Goal: Task Accomplishment & Management: Complete application form

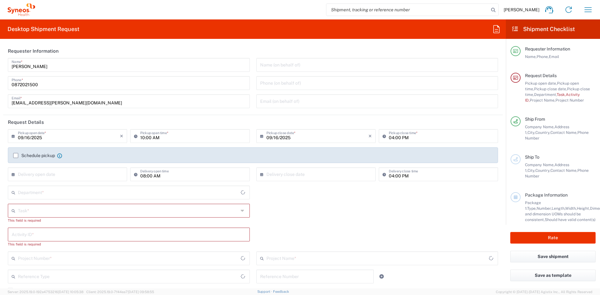
type input "4510"
type input "New Zealand"
type input "Syneos Health New Zealand Ltd"
click at [241, 212] on icon at bounding box center [243, 211] width 5 height 10
click at [329, 218] on div "Task * Break/Fix Inventory Transfer New Hire Other Refresh This field is requir…" at bounding box center [253, 216] width 496 height 24
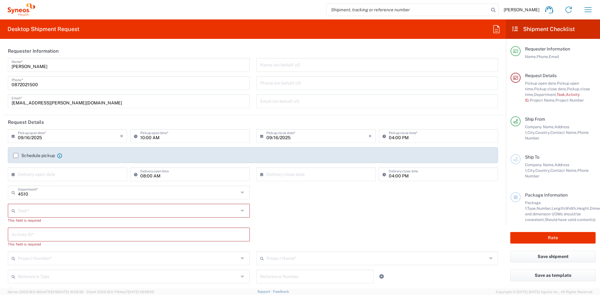
click at [288, 65] on input "text" at bounding box center [377, 64] width 234 height 11
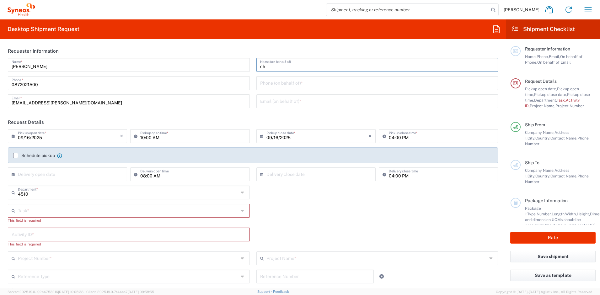
type input "c"
paste input "Rayamajhi"
type input "Chiran Rayamajhi"
click at [311, 103] on input "text" at bounding box center [377, 100] width 234 height 11
paste input "+61872021500"
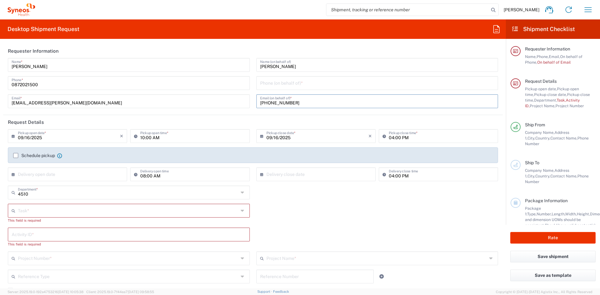
type input "+61872021500"
click at [321, 85] on input "tel" at bounding box center [377, 82] width 234 height 11
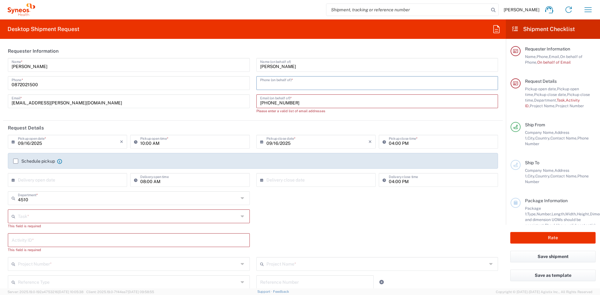
paste input "+61872021500"
type input "+61872021500"
click at [317, 99] on input "+61872021500" at bounding box center [377, 100] width 234 height 11
click at [315, 103] on input "+61872021500" at bounding box center [377, 100] width 234 height 11
click at [287, 100] on input "text" at bounding box center [377, 100] width 234 height 11
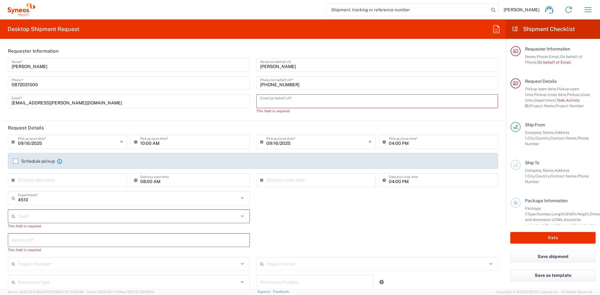
paste input "chiran.rayamajhi@syneoshealth.com"
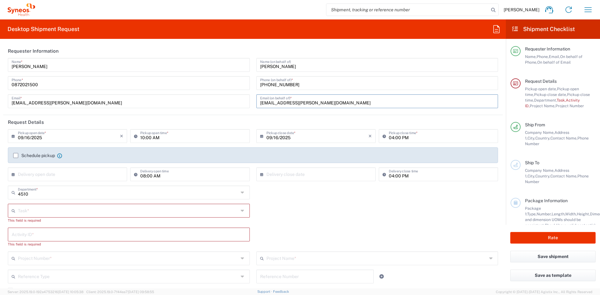
type input "chiran.rayamajhi@syneoshealth.com"
click at [307, 121] on header "Request Details" at bounding box center [252, 122] width 499 height 14
click at [93, 139] on input "09/16/2025" at bounding box center [69, 135] width 102 height 11
click at [79, 183] on span "18" at bounding box center [77, 184] width 9 height 9
type input "09/18/2025"
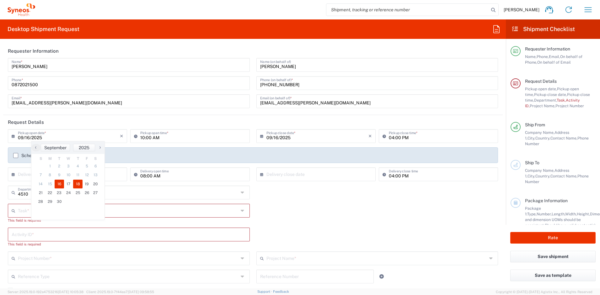
type input "09/18/2025"
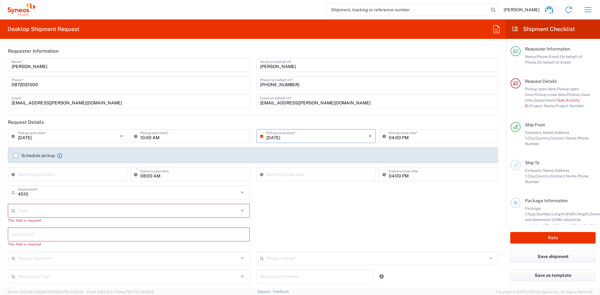
click at [204, 134] on input "10:00 AM" at bounding box center [192, 135] width 105 height 11
click at [334, 216] on div "Task * Break/Fix Inventory Transfer New Hire Other Refresh This field is requir…" at bounding box center [253, 216] width 496 height 24
click at [16, 156] on label "Schedule pickup" at bounding box center [34, 155] width 42 height 5
click at [16, 156] on input "Schedule pickup" at bounding box center [16, 156] width 0 height 0
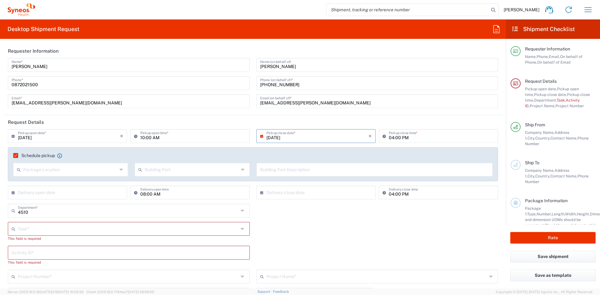
click at [120, 172] on icon at bounding box center [121, 170] width 5 height 10
click at [310, 228] on div "Task * Break/Fix Inventory Transfer New Hire Other Refresh This field is requir…" at bounding box center [253, 234] width 496 height 24
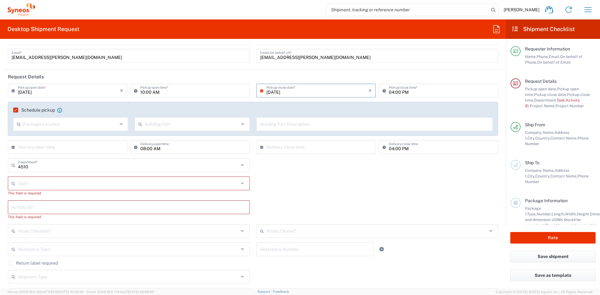
scroll to position [38, 0]
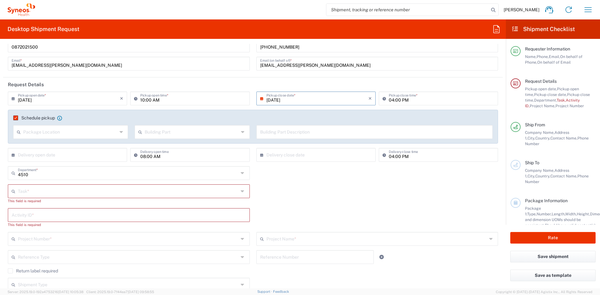
click at [285, 131] on input "text" at bounding box center [374, 131] width 229 height 11
click at [317, 194] on div "Task * Break/Fix Inventory Transfer New Hire Other Refresh This field is requir…" at bounding box center [253, 196] width 496 height 24
click at [101, 155] on input "text" at bounding box center [69, 154] width 102 height 11
click at [310, 216] on div "Activity ID * This field is required" at bounding box center [253, 220] width 496 height 24
click at [241, 191] on icon at bounding box center [243, 191] width 5 height 10
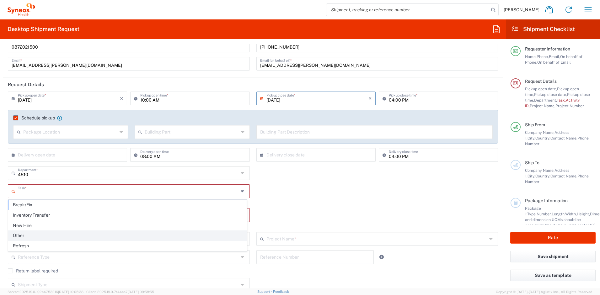
click at [171, 238] on span "Other" at bounding box center [127, 236] width 238 height 10
type input "Other"
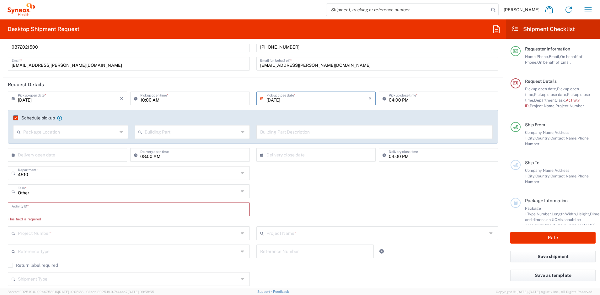
click at [56, 207] on input "text" at bounding box center [129, 209] width 234 height 11
paste input "SCTASK2712352"
type input "SCTASK2712352"
click at [283, 195] on div "Other Task * Break/Fix Inventory Transfer New Hire Other Refresh" at bounding box center [253, 193] width 496 height 18
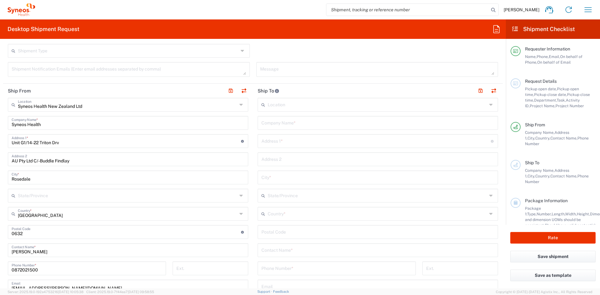
scroll to position [276, 0]
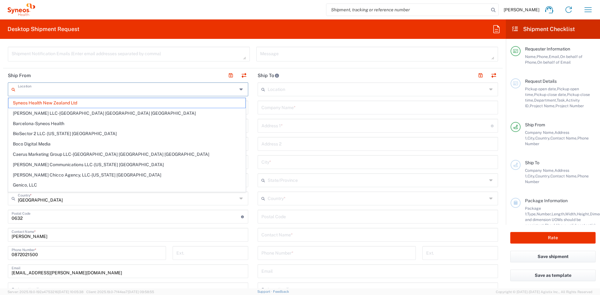
click at [162, 90] on input "text" at bounding box center [127, 88] width 219 height 11
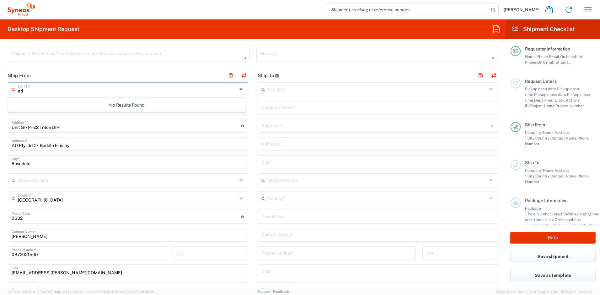
type input "a"
type input "autrali"
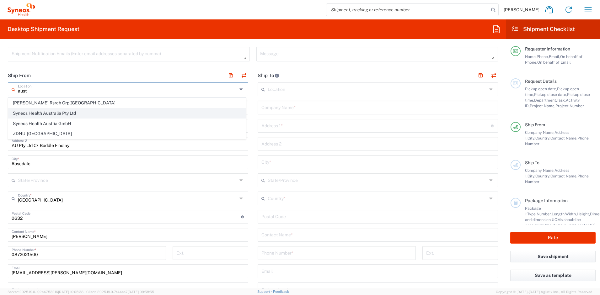
click at [83, 115] on span "Syneos Health Australia Pty Ltd" at bounding box center [126, 114] width 237 height 10
type input "Syneos Health Australia Pty Ltd"
type input "91 King William Street"
type input "Level 24"
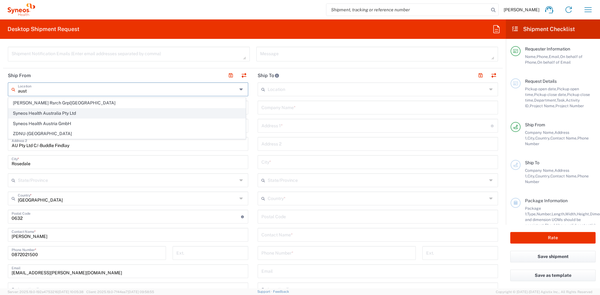
type input "Adelaide"
type input "Australia"
type input "5000"
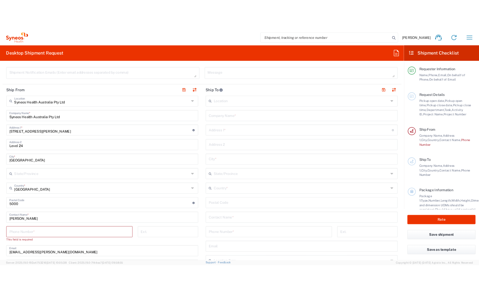
scroll to position [275, 0]
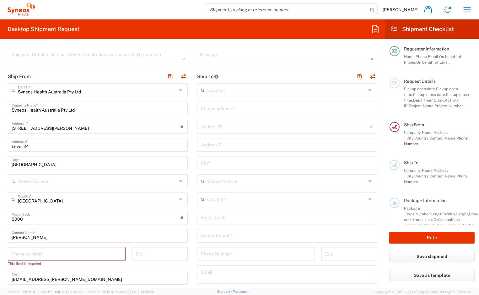
click at [43, 164] on input "Adelaide" at bounding box center [98, 162] width 172 height 11
type input "Vi"
type input "Victoria"
click at [42, 145] on input "Level 24" at bounding box center [98, 144] width 172 height 11
drag, startPoint x: 63, startPoint y: 128, endPoint x: 5, endPoint y: 127, distance: 58.0
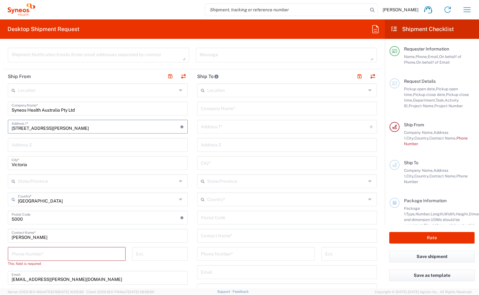
click at [5, 127] on main "Location Addison Whitney LLC-Morrisvile NC US Barcelona-Syneos Health BioSector…" at bounding box center [97, 226] width 189 height 287
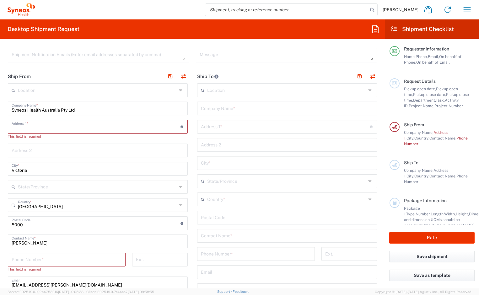
paste input "2 Olyve Court"
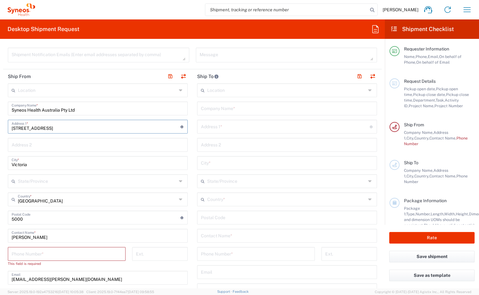
type input "2 Olyve Court"
click at [77, 146] on input "text" at bounding box center [98, 144] width 172 height 11
type input "Surrey Hills"
click at [78, 180] on input "text" at bounding box center [97, 180] width 159 height 11
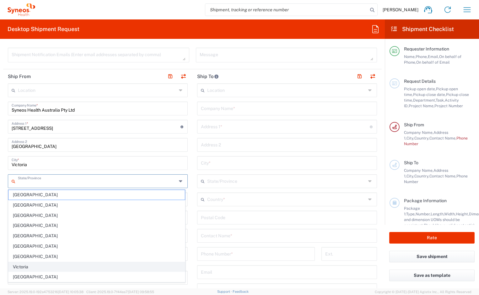
click at [61, 266] on span "Victoria" at bounding box center [96, 267] width 176 height 10
type input "Victoria"
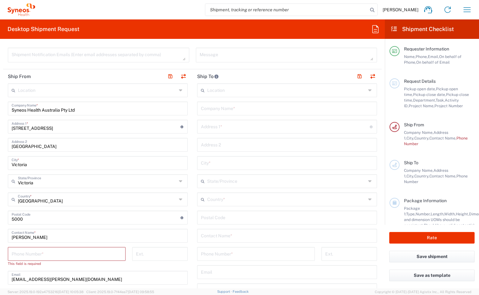
click at [34, 163] on input "Victoria" at bounding box center [98, 162] width 172 height 11
type input "V"
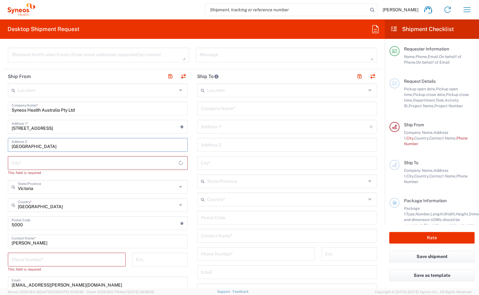
click at [45, 146] on input "Surrey Hills" at bounding box center [98, 144] width 172 height 11
click at [35, 160] on input "text" at bounding box center [98, 162] width 172 height 11
paste input "Surrey Hills"
type input "Surrey Hills"
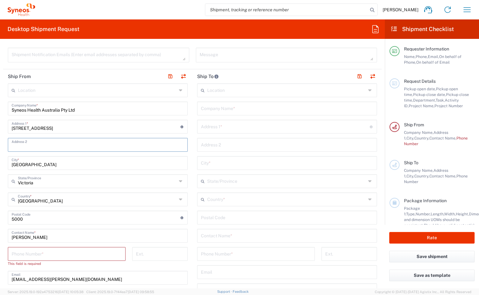
click at [58, 142] on input "text" at bounding box center [98, 144] width 172 height 11
click at [42, 222] on input "undefined" at bounding box center [96, 217] width 169 height 11
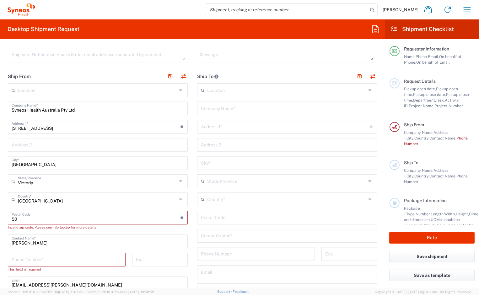
type input "5"
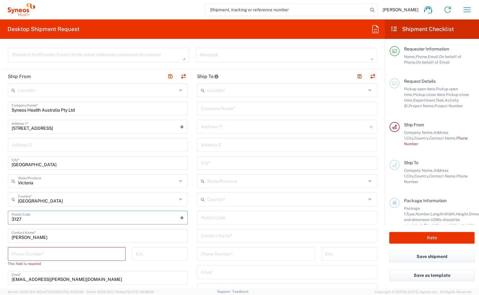
type input "3127"
click at [66, 241] on div "Joem Tabios Contact Name *" at bounding box center [98, 236] width 180 height 14
click at [61, 236] on input "Joem Tabios" at bounding box center [98, 235] width 172 height 11
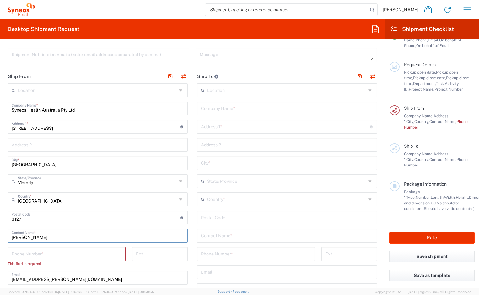
type input "Amy Behrakis"
click at [84, 251] on input "tel" at bounding box center [67, 253] width 110 height 11
paste input "61 417 547834"
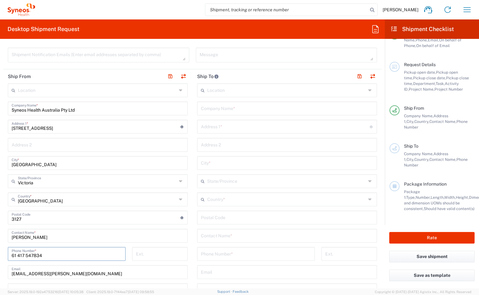
type input "61 417 547834"
click at [136, 238] on input "Amy Behrakis" at bounding box center [98, 235] width 172 height 11
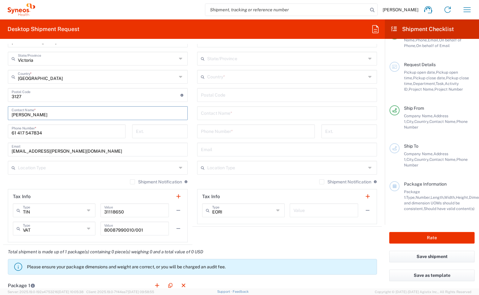
scroll to position [395, 0]
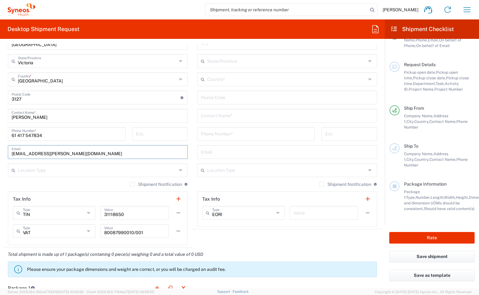
click at [86, 156] on input "joemari.tabios@syneoshealth.com" at bounding box center [98, 151] width 172 height 11
paste input "amy.behrakis@gmail"
type input "amy.behrakis@gmail.com"
click at [179, 168] on icon at bounding box center [181, 170] width 5 height 10
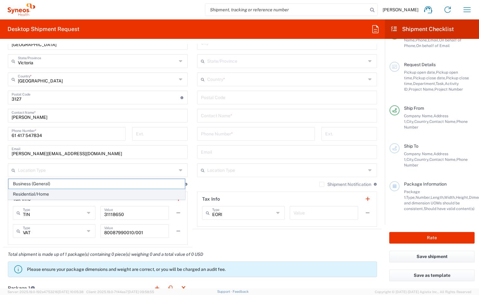
click at [130, 192] on span "Residential/Home" at bounding box center [96, 194] width 176 height 10
type input "Residential/Home"
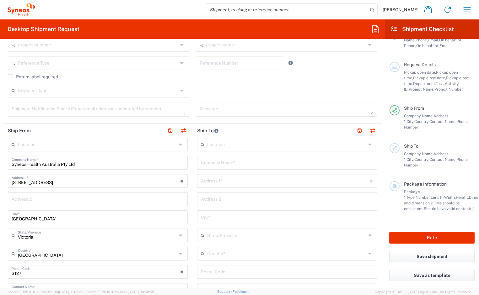
scroll to position [225, 0]
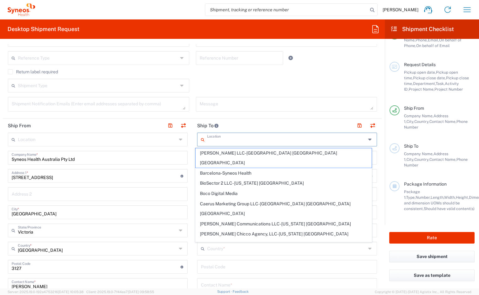
click at [245, 142] on input "text" at bounding box center [286, 139] width 159 height 11
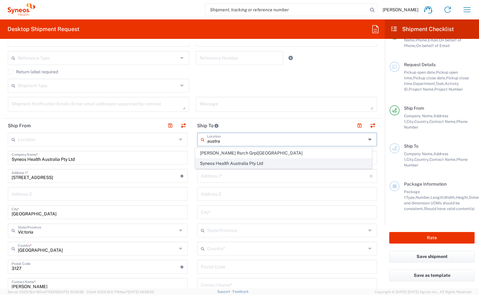
click at [239, 165] on span "Syneos Health Australia Pty Ltd" at bounding box center [283, 164] width 176 height 10
type input "Syneos Health Australia Pty Ltd"
type input "91 King William Street"
type input "Level 24"
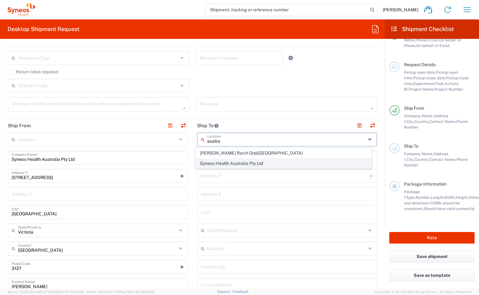
type input "Adelaide"
type input "Australia"
type input "5000"
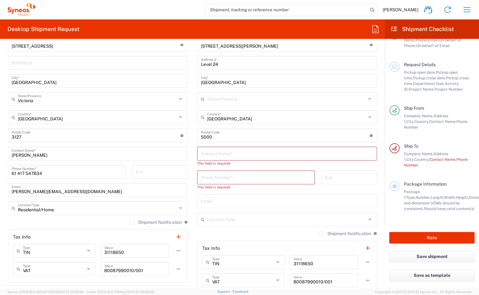
scroll to position [363, 0]
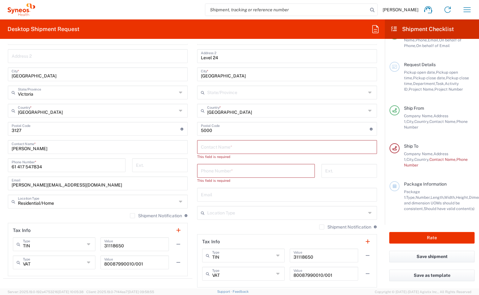
click at [278, 150] on input "text" at bounding box center [287, 146] width 172 height 11
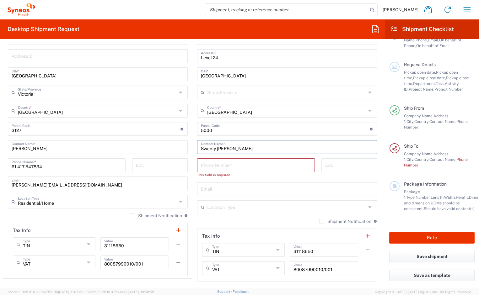
type input "Sweety Langalia"
click at [241, 167] on input "tel" at bounding box center [256, 164] width 110 height 11
click at [241, 163] on input "tel" at bounding box center [256, 164] width 110 height 11
paste input "+61872021500"
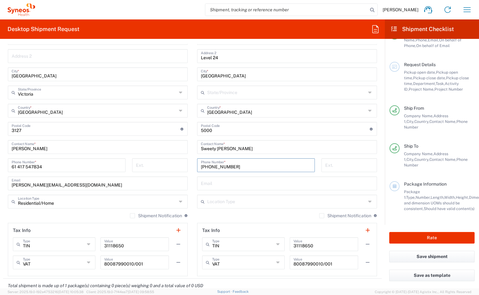
type input "+61872021500"
click at [338, 169] on input "tel" at bounding box center [349, 164] width 48 height 11
drag, startPoint x: 250, startPoint y: 148, endPoint x: 198, endPoint y: 146, distance: 51.4
click at [201, 146] on input "Sweety Langalia" at bounding box center [287, 146] width 172 height 11
click at [346, 166] on input "tel" at bounding box center [349, 164] width 48 height 11
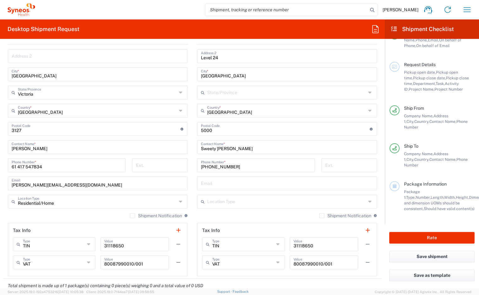
drag, startPoint x: 268, startPoint y: 152, endPoint x: 474, endPoint y: 131, distance: 208.1
click at [204, 148] on div "Sweety Langalia Contact Name *" at bounding box center [287, 147] width 180 height 14
click at [236, 149] on input "Sweety Langalia" at bounding box center [287, 146] width 172 height 11
paste input "Chiran Rayamajhi"
type input "Chiran Rayamajhi"
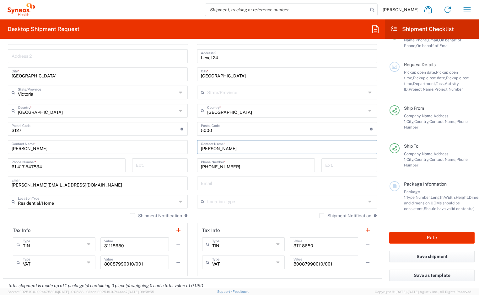
click at [243, 183] on input "text" at bounding box center [287, 183] width 172 height 11
click at [241, 185] on input "text" at bounding box center [287, 183] width 172 height 11
paste input "chiran.rayamajhi@syneoshealth.com"
type input "chiran.rayamajhi@syneoshealth.com"
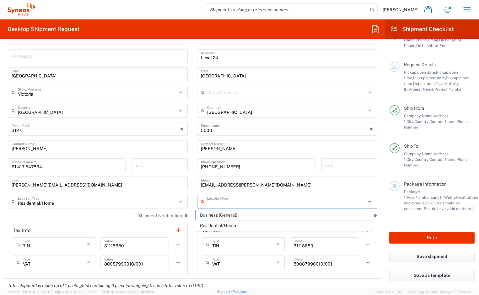
click at [251, 201] on input "text" at bounding box center [286, 201] width 159 height 11
click at [239, 216] on span "Business (General)" at bounding box center [283, 215] width 176 height 10
type input "Business (General)"
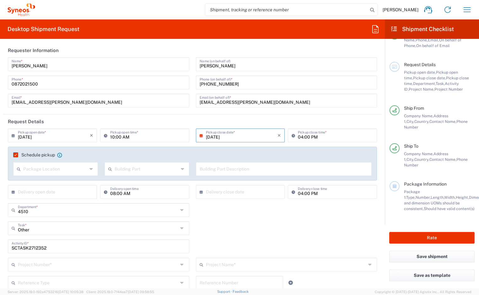
scroll to position [0, 0]
click at [93, 170] on div "Package Location" at bounding box center [55, 170] width 85 height 14
click at [90, 170] on icon at bounding box center [91, 170] width 5 height 10
click at [118, 149] on div "Schedule pickup When scheduling a pickup please be sure to meet the following c…" at bounding box center [192, 164] width 369 height 34
click at [201, 167] on input "text" at bounding box center [283, 169] width 168 height 11
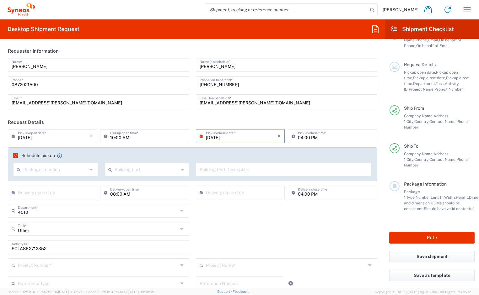
click at [148, 154] on agx-checkbox-control "Schedule pickup When scheduling a pickup please be sure to meet the following c…" at bounding box center [192, 156] width 358 height 6
click at [182, 169] on icon at bounding box center [183, 170] width 5 height 10
click at [181, 170] on icon at bounding box center [183, 170] width 5 height 10
click at [169, 153] on agx-checkbox-control "Schedule pickup When scheduling a pickup please be sure to meet the following c…" at bounding box center [192, 156] width 358 height 6
click at [161, 122] on header "Request Details" at bounding box center [192, 122] width 378 height 14
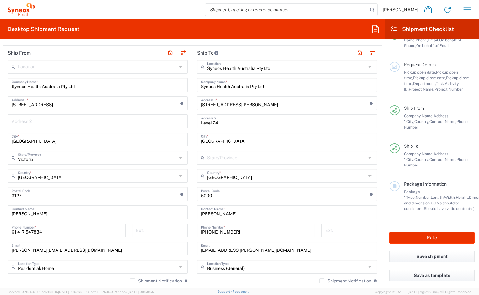
scroll to position [297, 0]
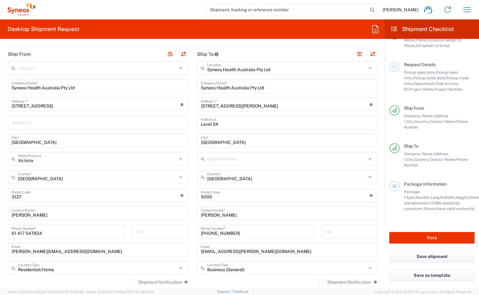
click at [368, 156] on icon at bounding box center [370, 159] width 5 height 10
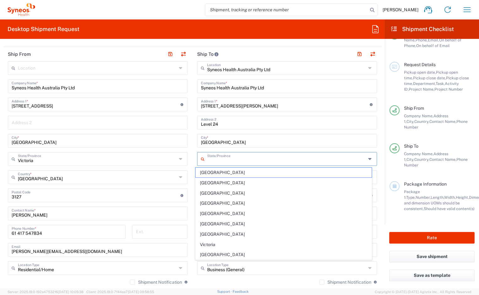
click at [300, 226] on span "South Australia" at bounding box center [283, 224] width 176 height 10
type input "South Australia"
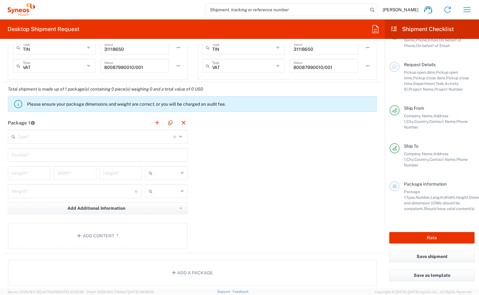
scroll to position [564, 0]
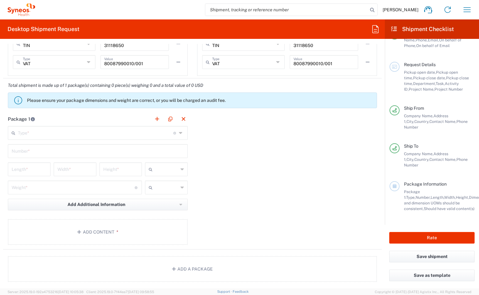
click at [179, 133] on icon at bounding box center [181, 133] width 5 height 10
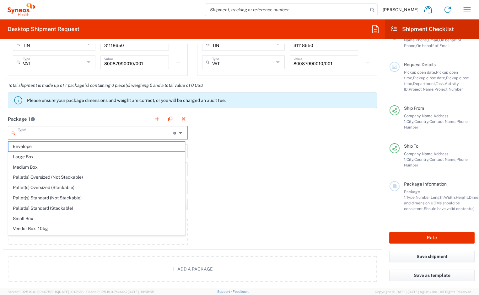
scroll to position [19, 0]
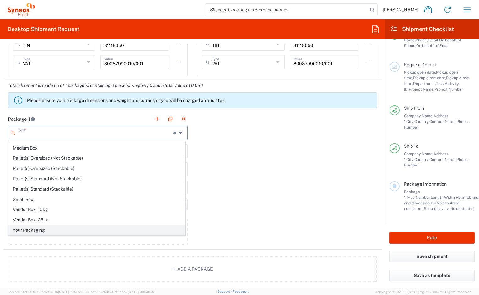
click at [123, 230] on span "Your Packaging" at bounding box center [96, 230] width 176 height 10
type input "Your Packaging"
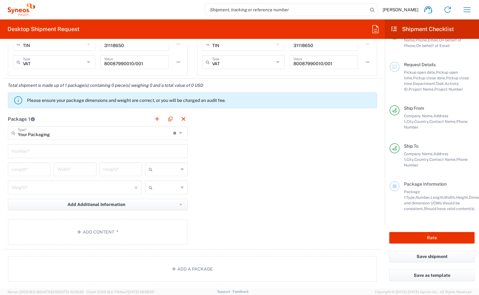
click at [68, 153] on input "text" at bounding box center [98, 150] width 172 height 11
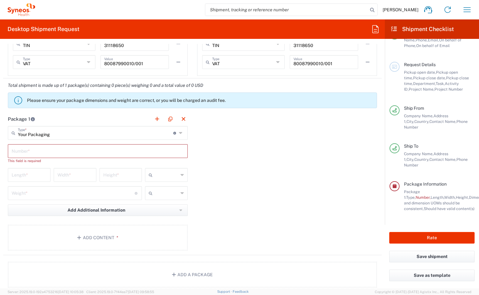
click at [93, 178] on div "Width *" at bounding box center [75, 175] width 43 height 14
click at [158, 175] on input "text" at bounding box center [166, 175] width 23 height 10
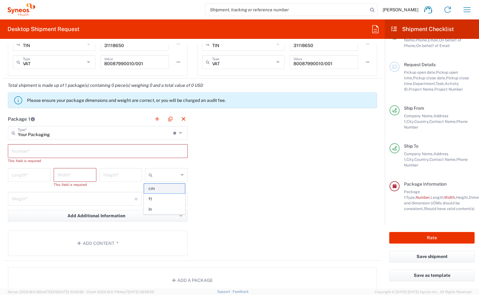
click at [167, 189] on span "cm" at bounding box center [164, 189] width 41 height 10
type input "cm"
click at [163, 202] on input "text" at bounding box center [166, 199] width 23 height 10
click at [162, 215] on span "kgs" at bounding box center [164, 213] width 41 height 10
type input "kgs"
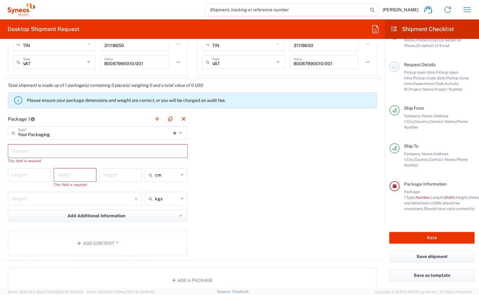
click at [31, 175] on input "number" at bounding box center [29, 174] width 35 height 11
type input "40"
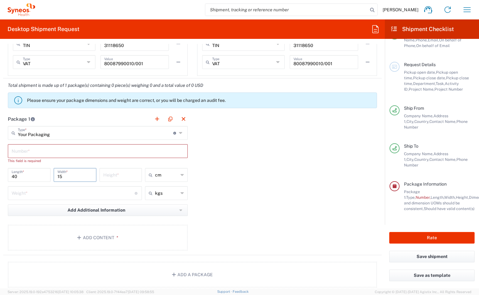
type input "15"
type input "23"
click at [27, 194] on input "number" at bounding box center [73, 192] width 123 height 11
type input "2.5"
click at [47, 151] on input "text" at bounding box center [98, 150] width 172 height 11
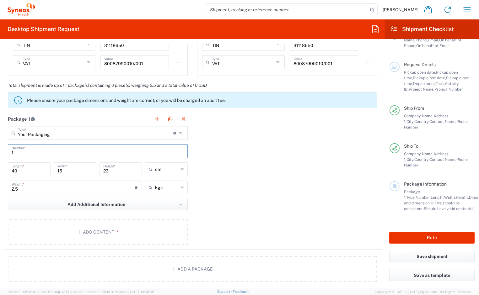
type input "1"
click at [206, 156] on div "Package 1 Your Packaging Type * Material used to package goods Envelope Large B…" at bounding box center [192, 181] width 378 height 138
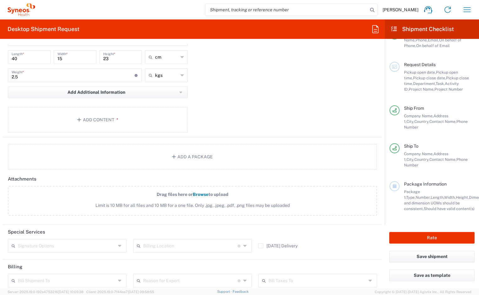
scroll to position [629, 0]
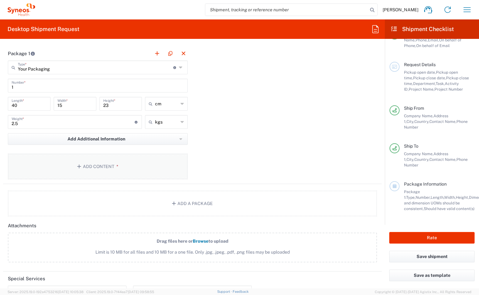
click at [87, 172] on button "Add Content *" at bounding box center [98, 167] width 180 height 26
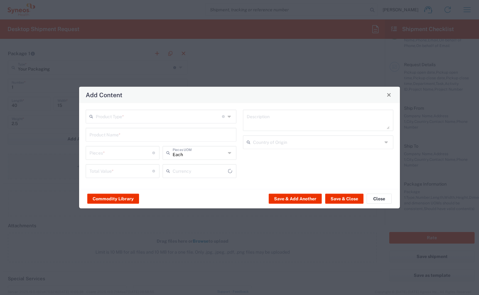
type input "US Dollar"
click at [160, 119] on input "text" at bounding box center [159, 115] width 126 height 11
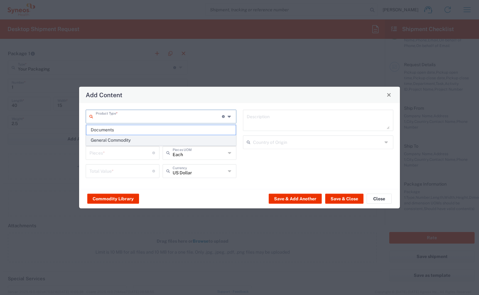
click at [123, 142] on span "General Commodity" at bounding box center [160, 140] width 149 height 10
type input "General Commodity"
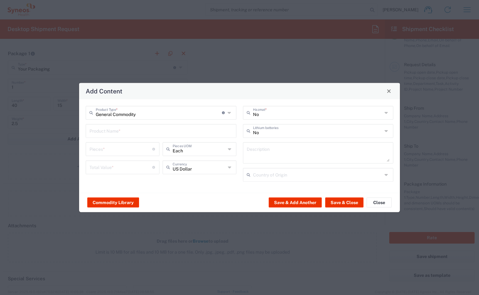
click at [130, 133] on input "text" at bounding box center [160, 130] width 143 height 11
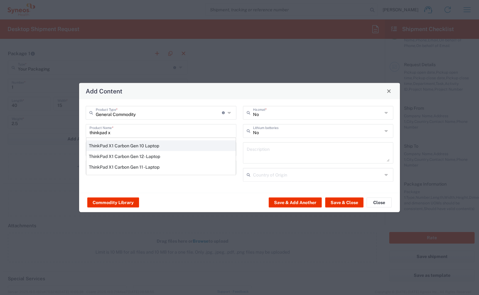
click at [154, 146] on div "ThinkPad X1 Carbon Gen 10 Laptop" at bounding box center [160, 145] width 149 height 11
type input "ThinkPad X1 Carbon Gen 10 Laptop"
type input "1"
type textarea "Intel Core i7-1265U vProÂ® Processor - 14"- 16 GB RAM - 512 GB SSD"
type input "China"
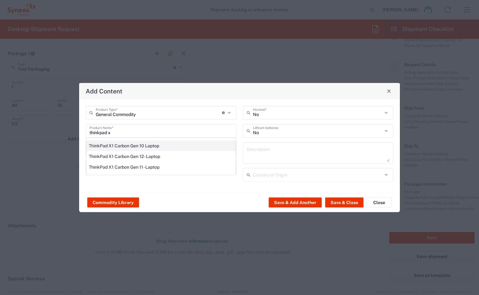
type input "Yes"
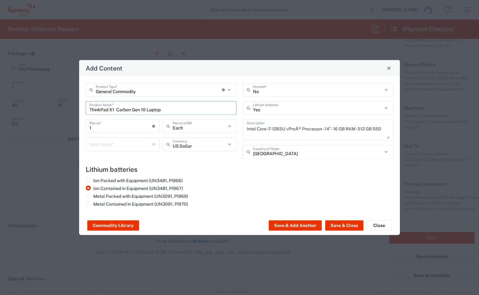
click at [139, 150] on div "Total Value * Total value of all the pieces" at bounding box center [123, 144] width 74 height 14
click at [137, 147] on input "number" at bounding box center [120, 143] width 63 height 11
type input "100"
click at [244, 177] on agx-lithium-batteries-content "Lithium batteries Ion Packed with Equipment (UN3481, PI966) Ion Contained in Eq…" at bounding box center [239, 187] width 307 height 44
click at [346, 226] on button "Save & Close" at bounding box center [344, 225] width 38 height 10
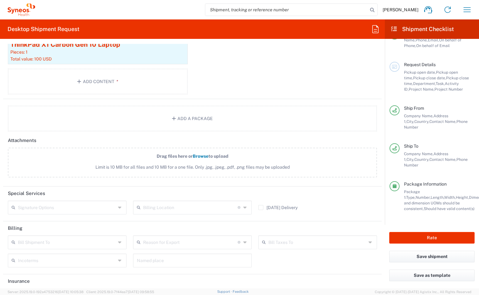
scroll to position [778, 0]
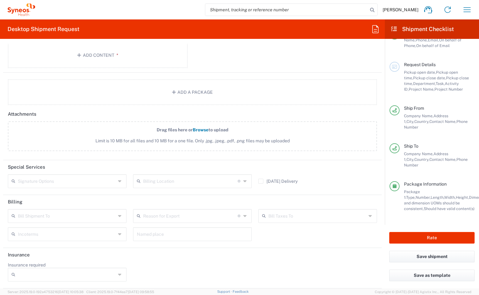
click at [115, 217] on div "Bill Shipment To" at bounding box center [67, 216] width 119 height 14
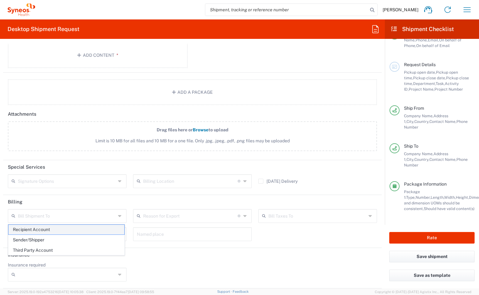
click at [82, 229] on span "Recipient Account" at bounding box center [66, 230] width 116 height 10
type input "Recipient Account"
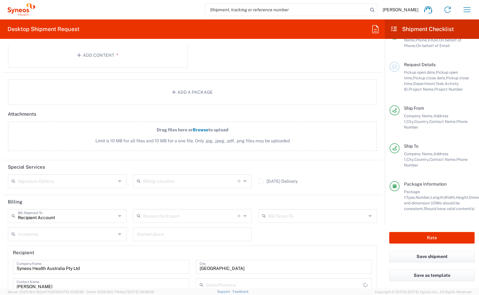
type input "South Australia"
click at [244, 217] on icon at bounding box center [245, 216] width 5 height 10
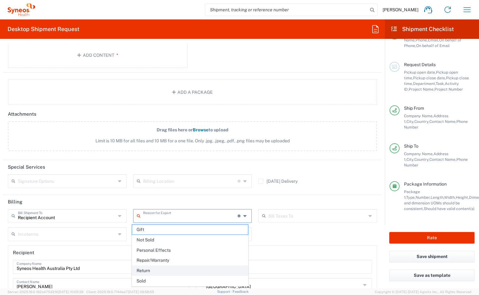
click at [217, 267] on span "Return" at bounding box center [190, 271] width 116 height 10
type input "Return"
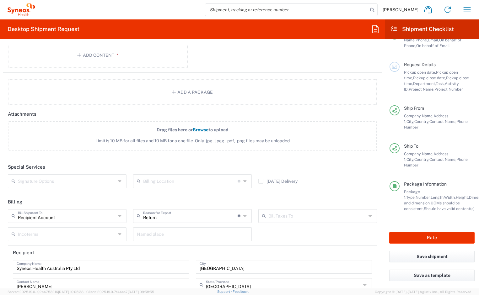
click at [293, 239] on div "Recipient Account Bill Shipment To Recipient Account Sender/Shipper Third Party…" at bounding box center [192, 281] width 375 height 144
click at [363, 218] on div "Bill Taxes To" at bounding box center [317, 216] width 119 height 14
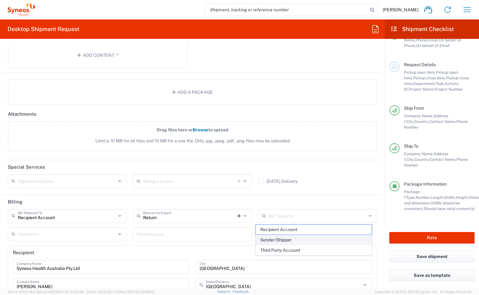
click at [311, 240] on span "Sender/Shipper" at bounding box center [314, 240] width 116 height 10
type input "Sender/Shipper"
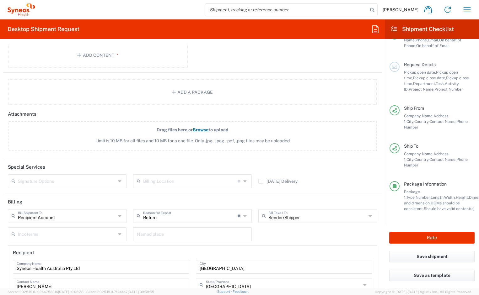
click at [118, 236] on icon at bounding box center [120, 234] width 5 height 10
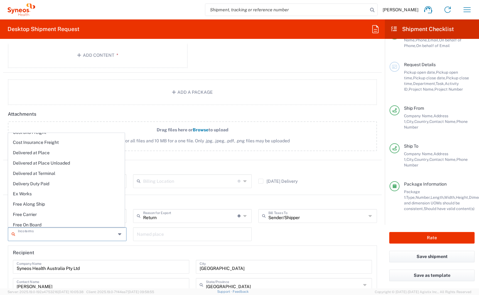
scroll to position [29, 0]
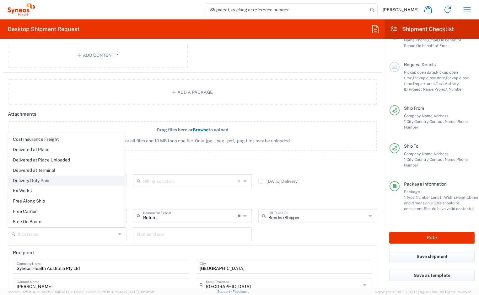
click at [50, 183] on span "Delivery Duty Paid" at bounding box center [66, 181] width 116 height 10
type input "Sender/Shipper"
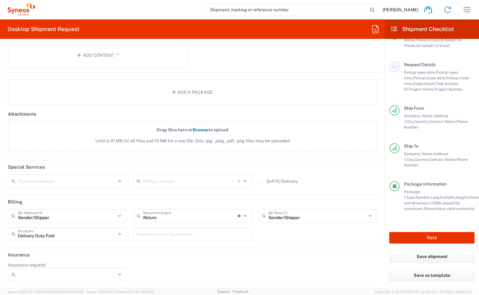
click at [185, 236] on input "text" at bounding box center [192, 233] width 111 height 11
type input "Delivery Duty Paid"
click at [109, 232] on input "Delivery Duty Paid" at bounding box center [67, 233] width 98 height 11
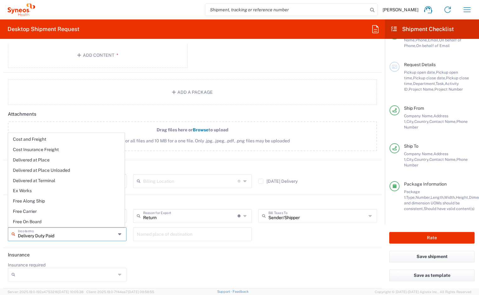
scroll to position [0, 0]
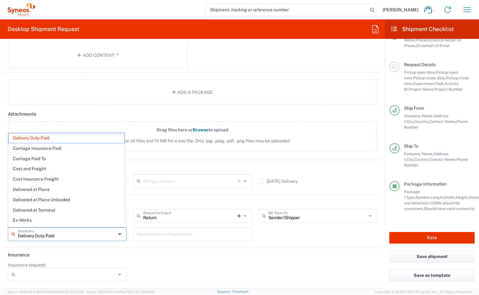
click at [139, 251] on header "Insurance" at bounding box center [192, 255] width 378 height 14
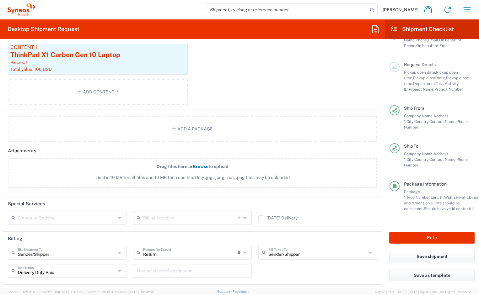
scroll to position [778, 0]
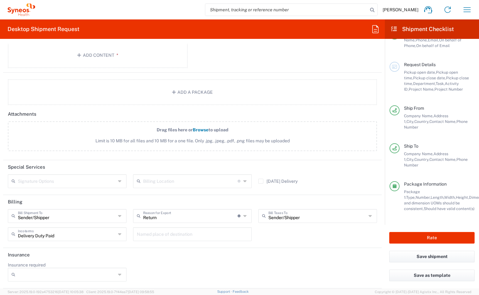
click at [243, 181] on icon at bounding box center [245, 181] width 5 height 10
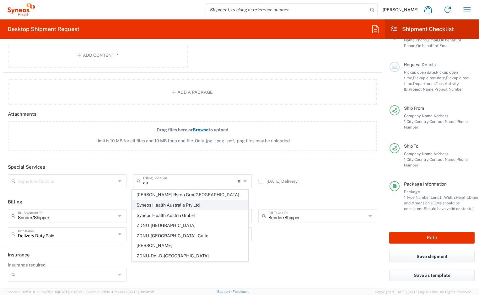
click at [185, 206] on span "Syneos Health Australia Pty Ltd" at bounding box center [190, 205] width 116 height 10
type input "Syneos Health Australia Pty Ltd"
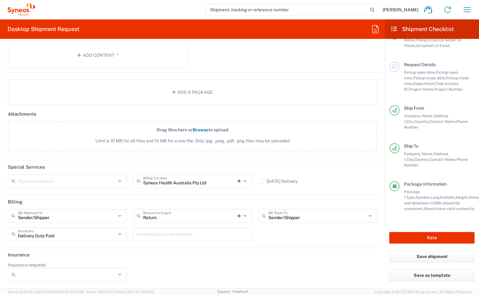
click at [197, 198] on header "Billing" at bounding box center [192, 202] width 378 height 14
click at [118, 182] on icon at bounding box center [120, 181] width 5 height 10
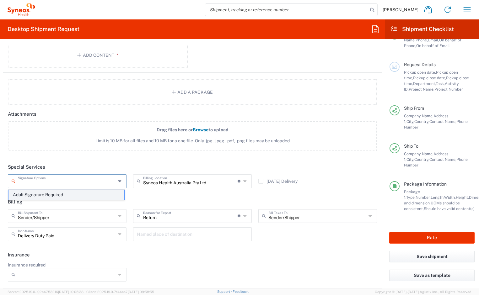
click at [95, 193] on span "Adult Signature Required" at bounding box center [66, 195] width 116 height 10
type input "Adult Signature Required"
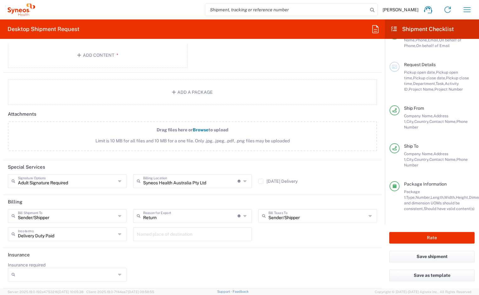
click at [102, 164] on header "Special Services" at bounding box center [192, 167] width 378 height 14
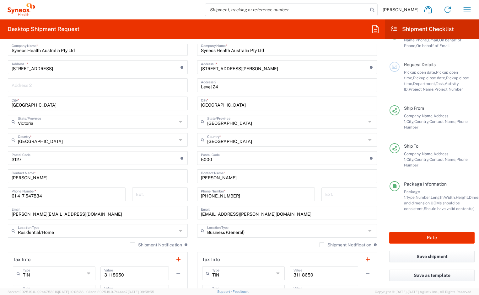
scroll to position [354, 0]
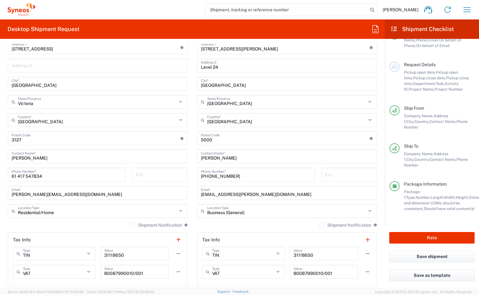
click at [68, 198] on input "amy.behrakis@gmail.com" at bounding box center [98, 192] width 172 height 11
drag, startPoint x: 66, startPoint y: 197, endPoint x: -3, endPoint y: 195, distance: 69.3
click at [0, 195] on html "Joem Tabios Home Shipment estimator Shipment tracking Desktop shipment request …" at bounding box center [239, 147] width 479 height 295
type input "joemari.tabios@syneoshealth.com"
click at [94, 178] on input "61 417 547834" at bounding box center [67, 174] width 110 height 11
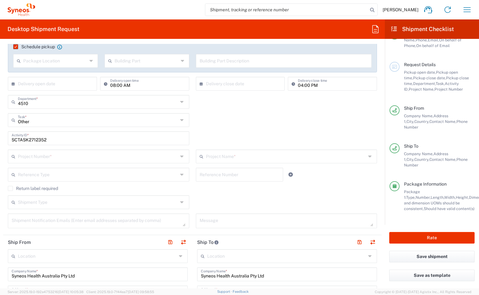
scroll to position [85, 0]
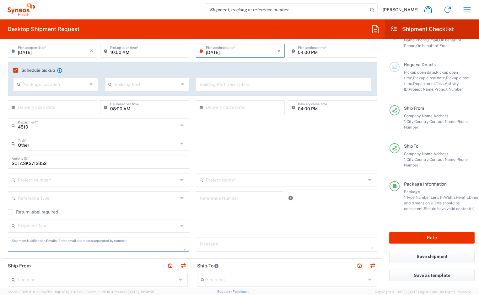
click at [133, 245] on textarea at bounding box center [99, 244] width 174 height 11
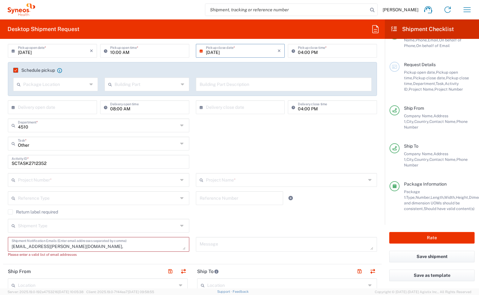
paste textarea "chiran.rayamajhi@syneoshealth.com"
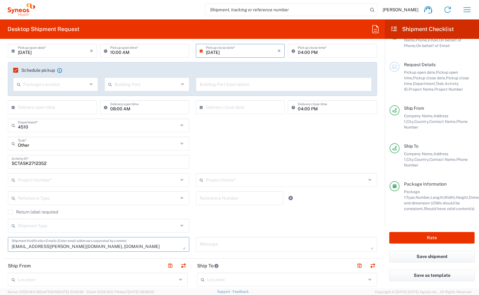
type textarea "joemari.tabios@syneoshealth.com, chiran.rayamajhi@syneoshealth.com"
click at [236, 221] on div "Shipment Type Batch Regular" at bounding box center [192, 228] width 375 height 18
click at [177, 226] on div "Shipment Type" at bounding box center [98, 226] width 181 height 14
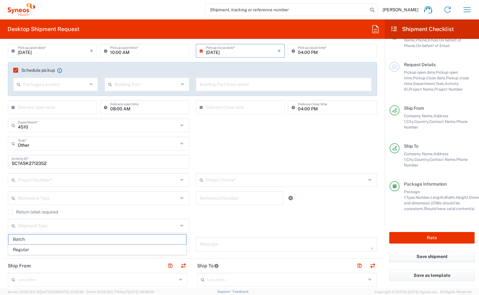
click at [228, 225] on div "Shipment Type Batch Regular" at bounding box center [192, 228] width 375 height 18
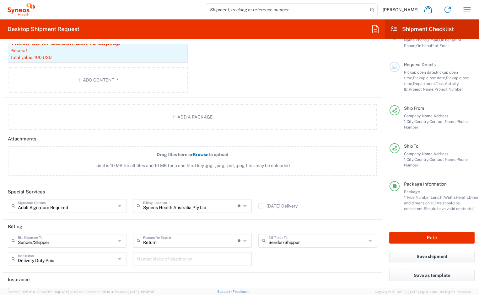
scroll to position [778, 0]
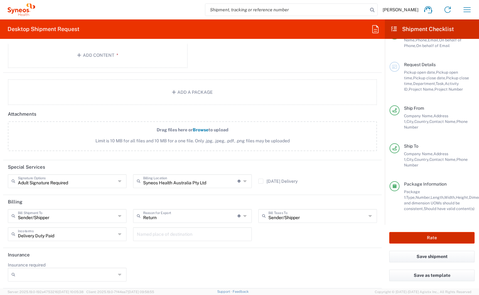
click at [429, 240] on button "Rate" at bounding box center [431, 238] width 85 height 12
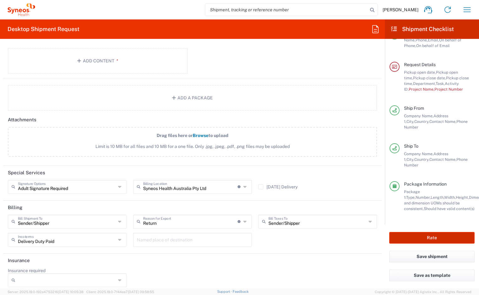
scroll to position [783, 0]
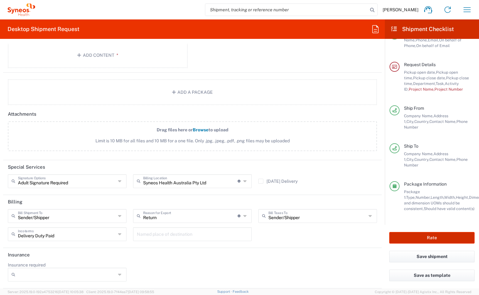
click at [430, 236] on button "Rate" at bounding box center [431, 238] width 85 height 12
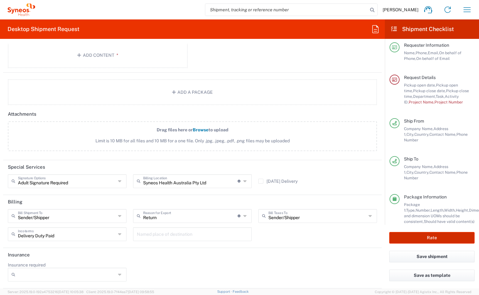
scroll to position [0, 0]
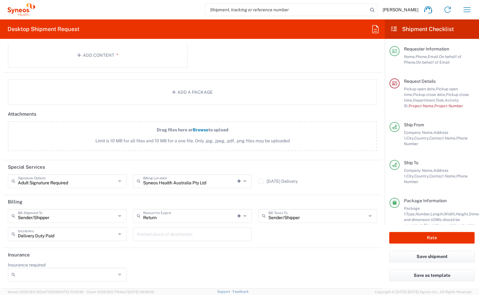
click at [421, 88] on span "Pickup open date," at bounding box center [420, 89] width 32 height 5
click at [394, 90] on agx-form-checklist-section "Request Details Pickup open date, Pickup open time, Pickup close date, Pickup c…" at bounding box center [431, 93] width 85 height 30
click at [394, 80] on div at bounding box center [394, 83] width 10 height 10
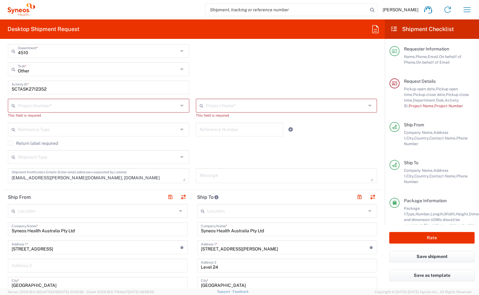
scroll to position [123, 0]
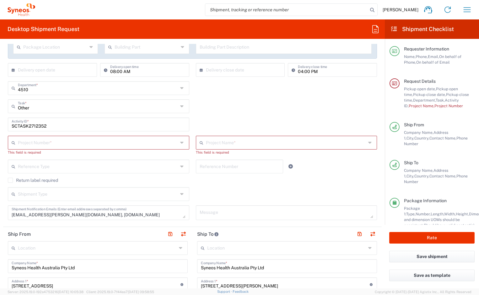
click at [142, 143] on input "text" at bounding box center [98, 142] width 160 height 11
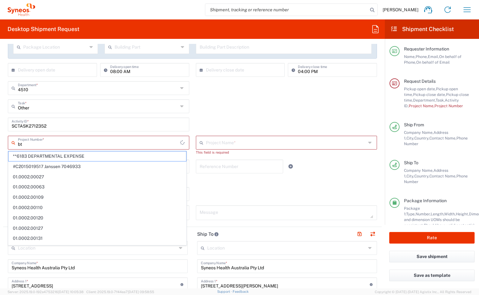
type input "b"
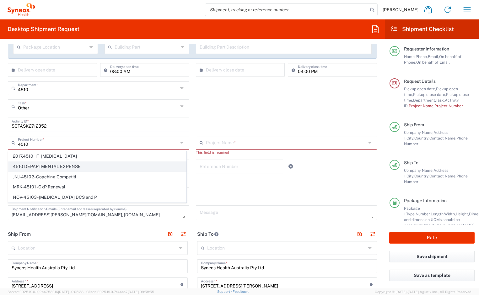
click at [84, 165] on span "4510 DEPARTMENTAL EXPENSE" at bounding box center [97, 167] width 178 height 10
type input "4510 DEPARTMENTAL EXPENSE"
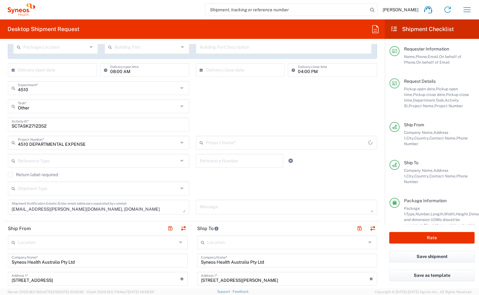
type input "4510 DEPARTMENTAL EXPENSE"
click at [326, 172] on div "Reference Type Account Type Activity ID Airline Appointment Number ASN Batch Re…" at bounding box center [192, 163] width 375 height 18
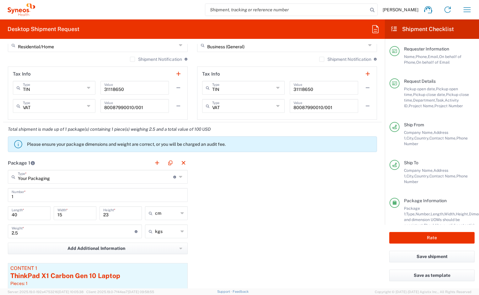
scroll to position [778, 0]
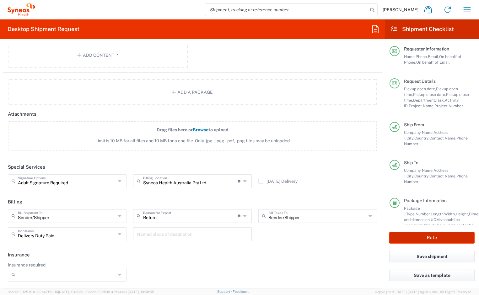
click at [432, 240] on button "Rate" at bounding box center [431, 238] width 85 height 12
type input "4510 DEPARTMENTAL EXPENSE"
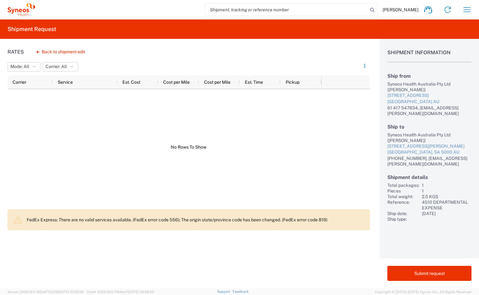
click at [196, 146] on div at bounding box center [165, 147] width 314 height 117
click at [73, 67] on icon "button" at bounding box center [71, 67] width 3 height 4
click at [111, 54] on div "Rates Back to shipment edit Mode: All All Carrier: All All Carrier Service Est.…" at bounding box center [184, 164] width 369 height 250
click at [41, 52] on button "Back to shipment edit" at bounding box center [60, 51] width 59 height 11
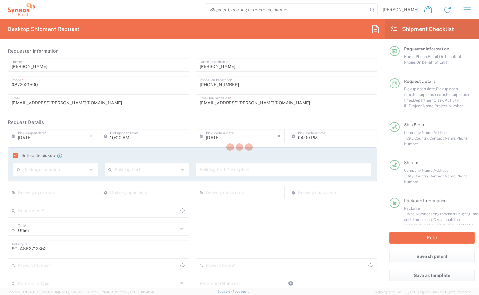
type input "South Australia"
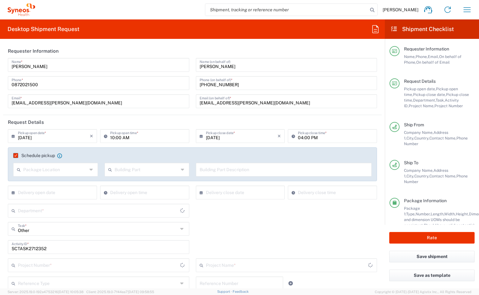
type input "Victoria"
type input "4510 DEPARTMENTAL EXPENSE"
type input "Your Packaging"
type input "4510"
type input "4510 DEPARTMENTAL EXPENSE"
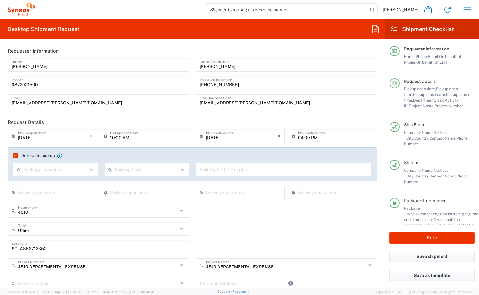
click at [15, 155] on label "Schedule pickup" at bounding box center [34, 155] width 42 height 5
click at [14, 156] on input "Schedule pickup" at bounding box center [14, 156] width 0 height 0
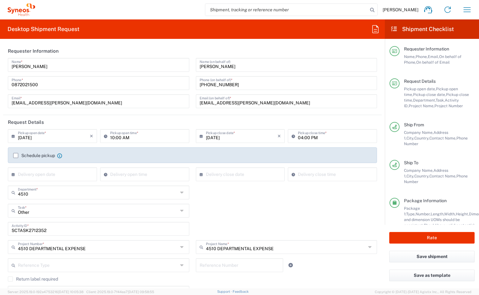
click at [16, 156] on label "Schedule pickup" at bounding box center [34, 155] width 42 height 5
click at [16, 156] on input "Schedule pickup" at bounding box center [16, 156] width 0 height 0
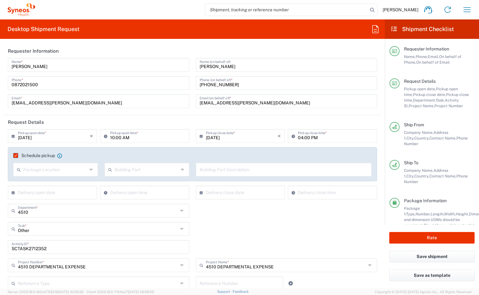
click at [16, 156] on label "Schedule pickup" at bounding box center [34, 155] width 42 height 5
click at [14, 156] on input "Schedule pickup" at bounding box center [14, 156] width 0 height 0
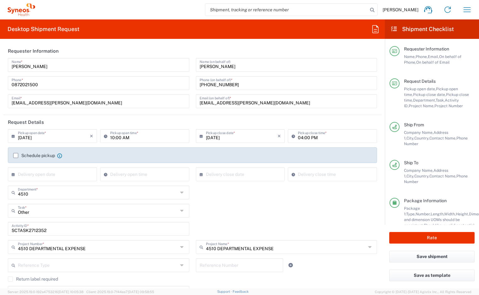
click at [15, 154] on label "Schedule pickup" at bounding box center [34, 155] width 42 height 5
click at [16, 156] on input "Schedule pickup" at bounding box center [16, 156] width 0 height 0
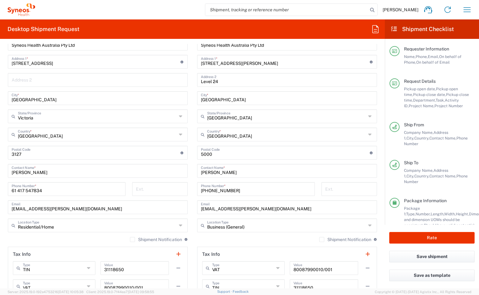
scroll to position [344, 0]
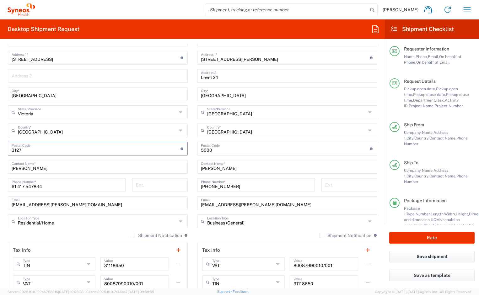
click at [161, 151] on input "undefined" at bounding box center [96, 148] width 169 height 11
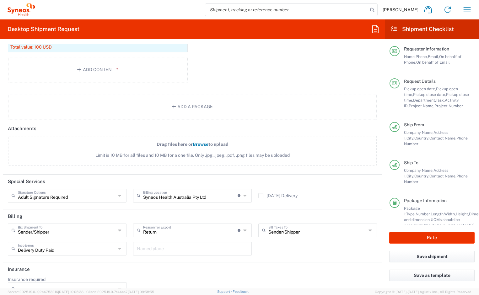
scroll to position [778, 0]
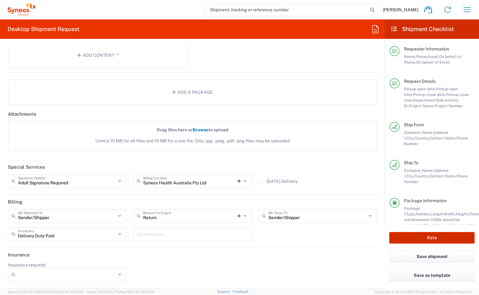
click at [436, 237] on button "Rate" at bounding box center [431, 238] width 85 height 12
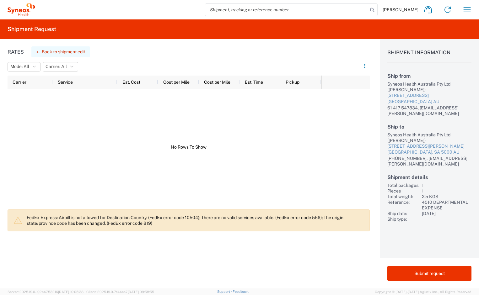
click at [36, 51] on button "Back to shipment edit" at bounding box center [60, 51] width 59 height 11
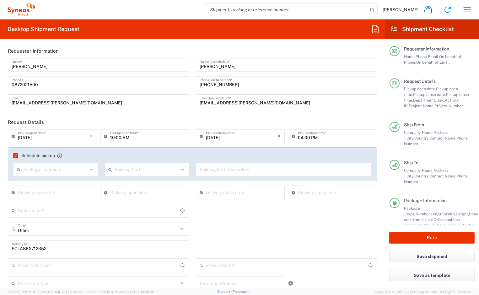
type input "South Australia"
type input "4510 DEPARTMENTAL EXPENSE"
type input "Victoria"
type input "Your Packaging"
type input "4510 DEPARTMENTAL EXPENSE"
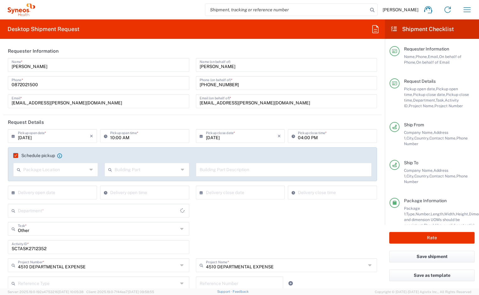
type input "4510"
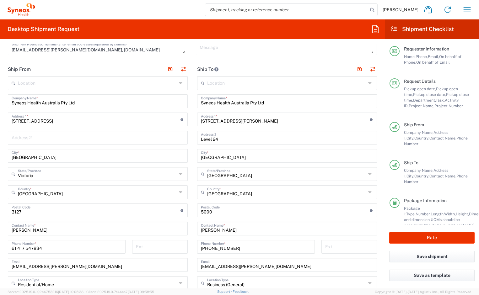
scroll to position [281, 0]
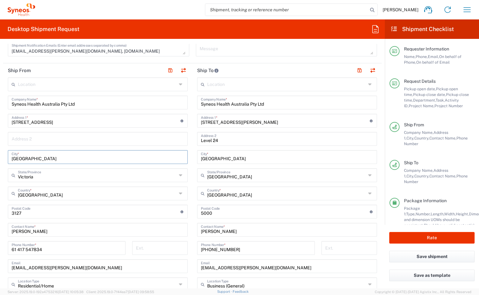
click at [109, 157] on input "Surrey Hills" at bounding box center [98, 156] width 172 height 11
click at [93, 158] on input "Surrey Hills" at bounding box center [98, 156] width 172 height 11
click at [93, 157] on input "Surrey Hills" at bounding box center [98, 156] width 172 height 11
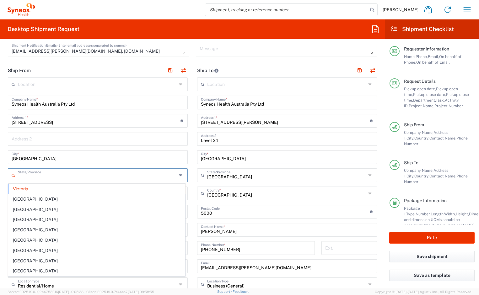
click at [106, 178] on input "text" at bounding box center [97, 174] width 159 height 11
click at [82, 189] on span "Victoria" at bounding box center [96, 189] width 176 height 10
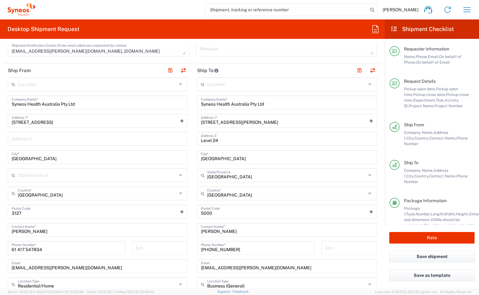
click at [67, 179] on input "text" at bounding box center [97, 174] width 159 height 11
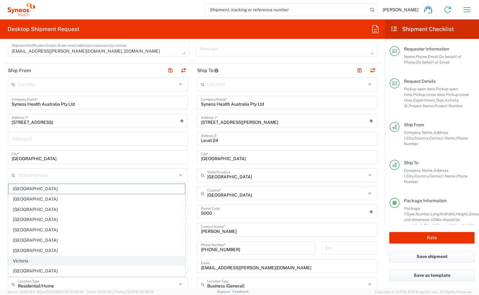
click at [29, 261] on span "Victoria" at bounding box center [96, 261] width 176 height 10
type input "Victoria"
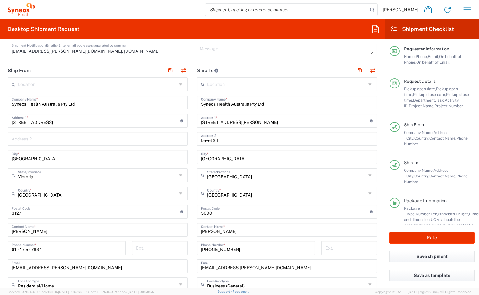
click at [44, 159] on input "Surrey Hills" at bounding box center [98, 156] width 172 height 11
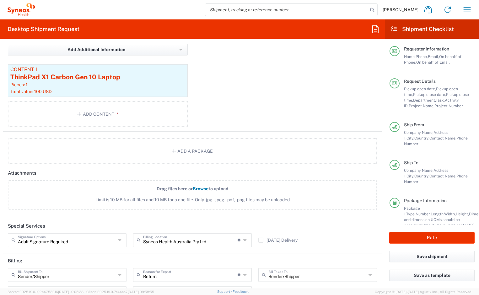
scroll to position [778, 0]
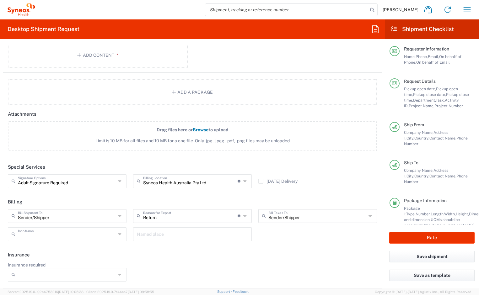
click at [110, 235] on input "text" at bounding box center [67, 233] width 98 height 11
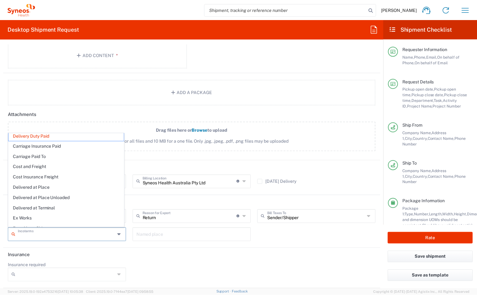
scroll to position [0, 0]
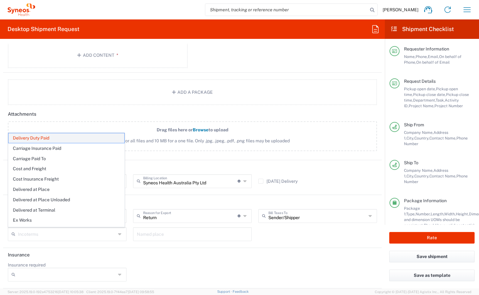
click at [65, 138] on span "Delivery Duty Paid" at bounding box center [66, 138] width 116 height 10
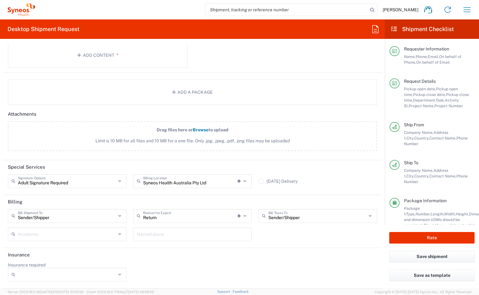
click at [187, 268] on div "Insurance required No Yes" at bounding box center [192, 274] width 375 height 24
click at [119, 236] on icon at bounding box center [120, 234] width 5 height 10
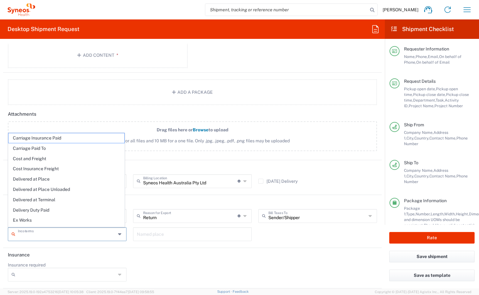
click at [185, 258] on header "Insurance" at bounding box center [192, 255] width 378 height 14
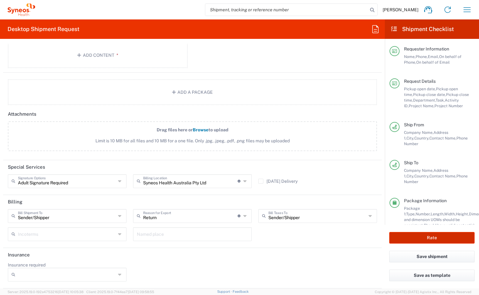
click at [431, 238] on button "Rate" at bounding box center [431, 238] width 85 height 12
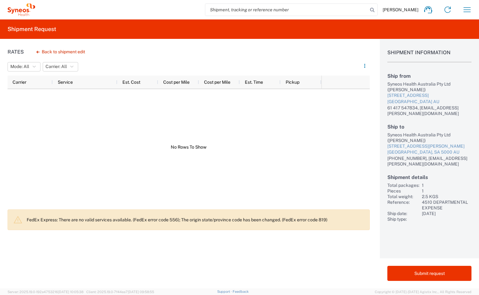
click at [222, 118] on div at bounding box center [165, 147] width 314 height 117
click at [209, 103] on div at bounding box center [165, 147] width 314 height 117
click at [361, 159] on div at bounding box center [189, 147] width 362 height 117
click at [59, 62] on button "Carrier: All" at bounding box center [60, 66] width 35 height 9
click at [65, 64] on span "Carrier: All" at bounding box center [55, 67] width 21 height 6
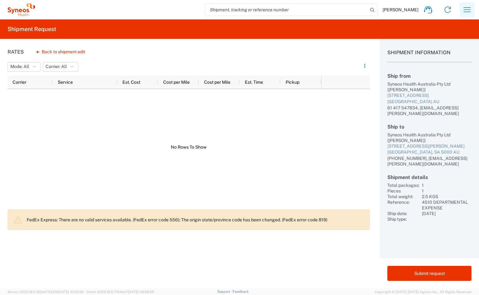
click at [466, 10] on icon "button" at bounding box center [467, 10] width 10 height 10
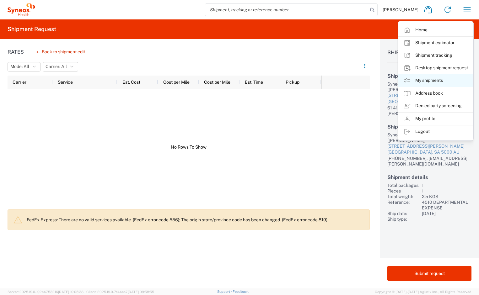
click at [431, 78] on link "My shipments" at bounding box center [435, 80] width 75 height 13
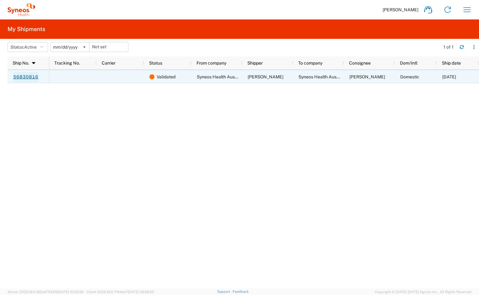
click at [28, 76] on link "56830816" at bounding box center [26, 77] width 26 height 10
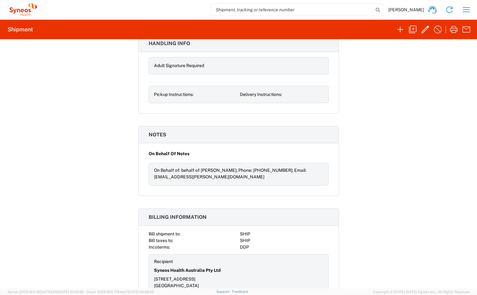
scroll to position [590, 0]
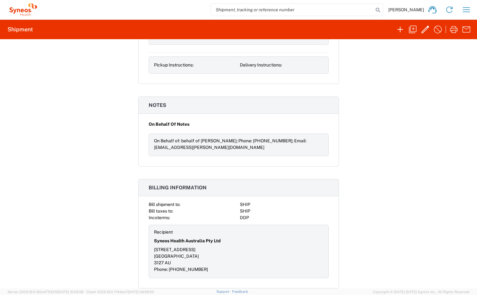
click at [419, 234] on div "Shipment 56830816 Google Maps Documents Account Print Shipment Details Request …" at bounding box center [238, 163] width 477 height 249
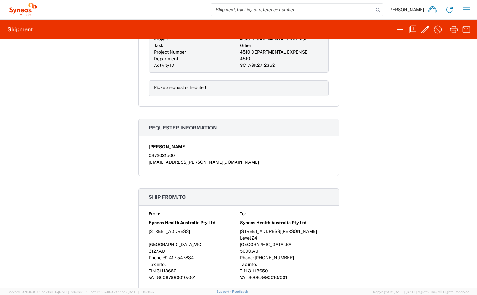
scroll to position [0, 0]
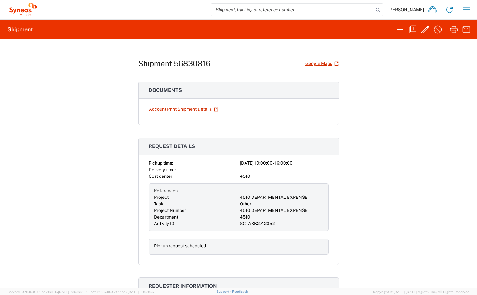
click at [390, 124] on div "Shipment 56830816 Google Maps Documents Account Print Shipment Details Request …" at bounding box center [238, 163] width 477 height 249
click at [422, 32] on icon "button" at bounding box center [425, 30] width 8 height 8
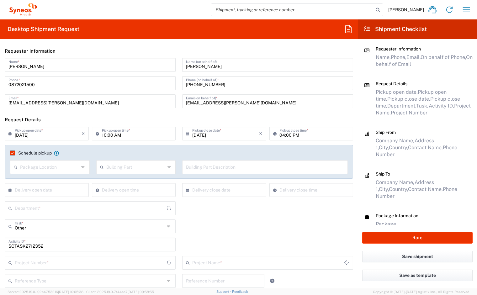
type input "Your Packaging"
type input "South Australia"
type input "4510 DEPARTMENTAL EXPENSE"
type input "Victoria"
type input "4510 DEPARTMENTAL EXPENSE"
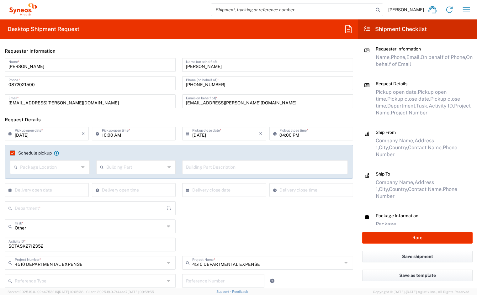
type input "4510"
click at [417, 238] on button "Rate" at bounding box center [417, 238] width 110 height 12
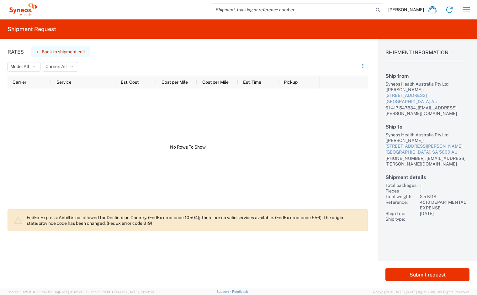
click at [58, 51] on button "Back to shipment edit" at bounding box center [60, 51] width 59 height 11
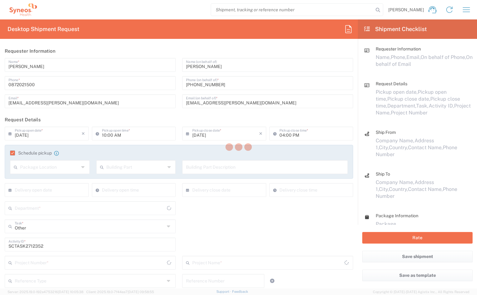
type input "South Australia"
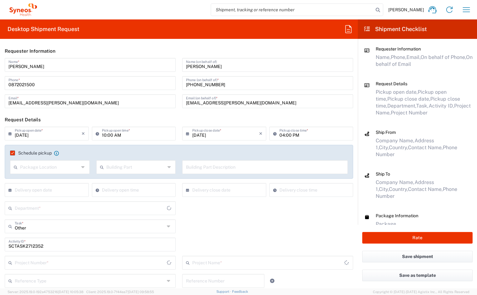
type input "4510 DEPARTMENTAL EXPENSE"
type input "Victoria"
type input "Your Packaging"
type input "4510"
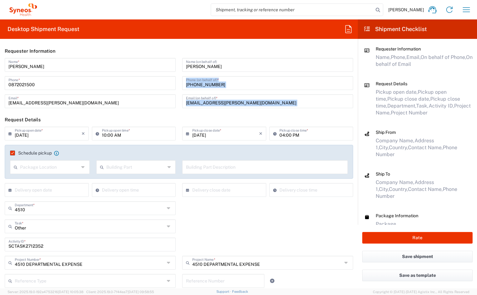
drag, startPoint x: 352, startPoint y: 88, endPoint x: 352, endPoint y: 102, distance: 13.8
click at [352, 102] on main "Joem Tabios Name * 0872021500 Phone * joemari.tabios@syneoshealth.com Email * C…" at bounding box center [179, 85] width 358 height 55
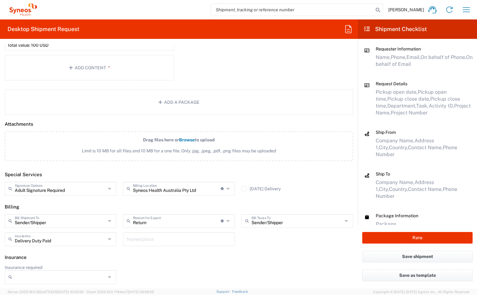
scroll to position [23, 0]
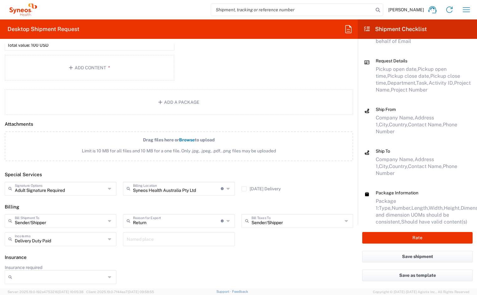
click at [476, 262] on div "Save shipment" at bounding box center [417, 260] width 119 height 19
drag, startPoint x: 474, startPoint y: 249, endPoint x: 476, endPoint y: 232, distance: 17.0
click at [474, 249] on div "Rate" at bounding box center [417, 238] width 119 height 26
click at [475, 246] on div "Rate" at bounding box center [417, 238] width 119 height 26
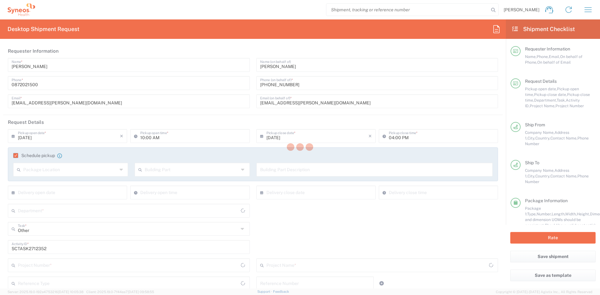
type input "[GEOGRAPHIC_DATA]"
type input "4510 DEPARTMENTAL EXPENSE"
type input "4510"
type input "Your Packaging"
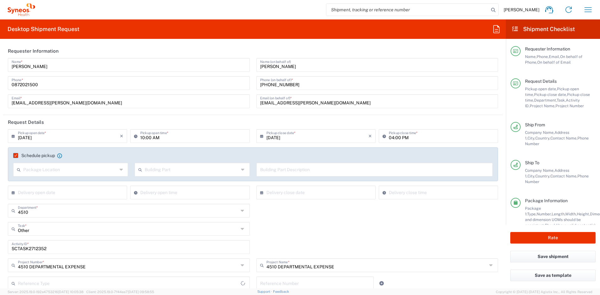
type input "Business (General)"
type input "Victoria"
type input "Delivery Duty Paid"
type input "Residential/Home"
type input "Australia"
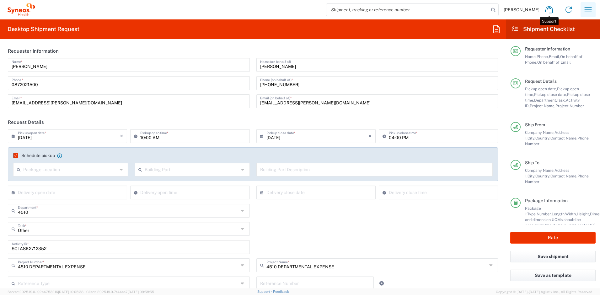
type input "Australia"
click at [584, 8] on icon "button" at bounding box center [588, 10] width 10 height 10
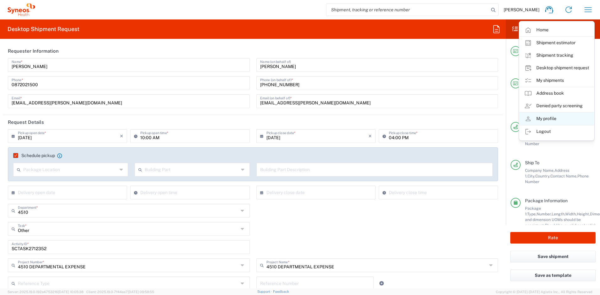
type input "Syneos Health Australia Pty Ltd"
click at [552, 81] on link "My shipments" at bounding box center [556, 80] width 75 height 13
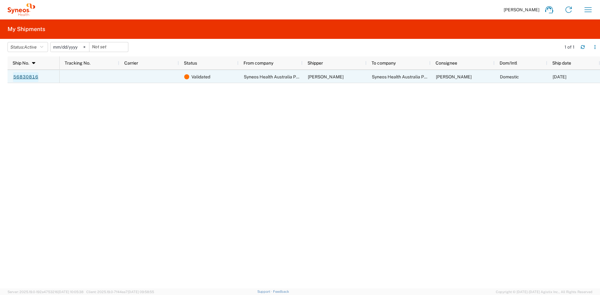
click at [29, 77] on link "56830816" at bounding box center [26, 77] width 26 height 10
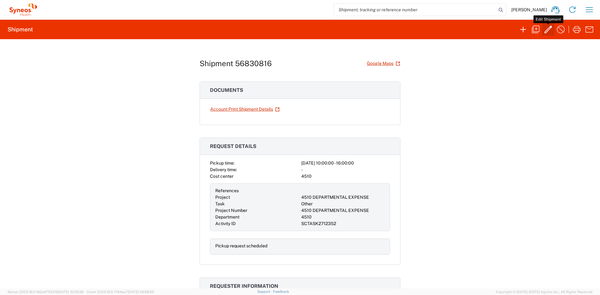
click at [547, 32] on icon "button" at bounding box center [548, 29] width 10 height 10
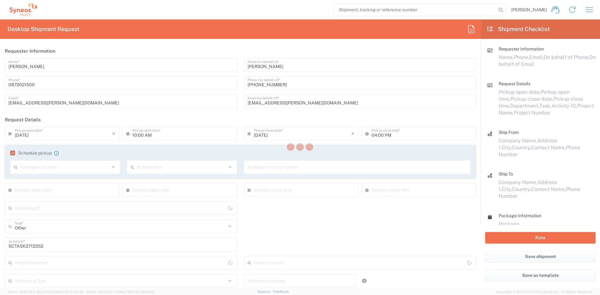
type input "South Australia"
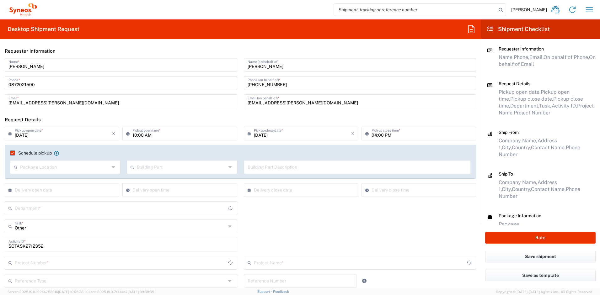
type input "Your Packaging"
type input "4510 DEPARTMENTAL EXPENSE"
type input "Victoria"
type input "4510"
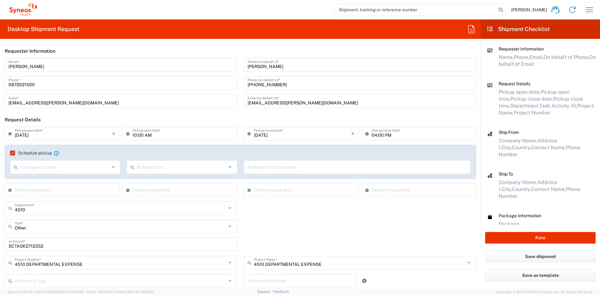
click at [88, 154] on agx-checkbox-control "Schedule pickup When scheduling a pickup please be sure to meet the following c…" at bounding box center [240, 153] width 460 height 6
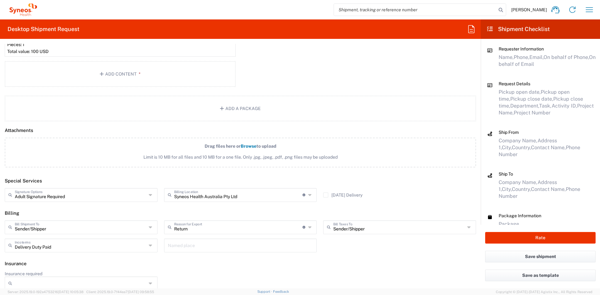
scroll to position [755, 0]
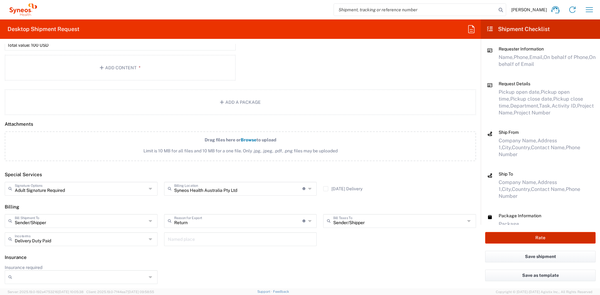
click at [547, 238] on button "Rate" at bounding box center [540, 238] width 110 height 12
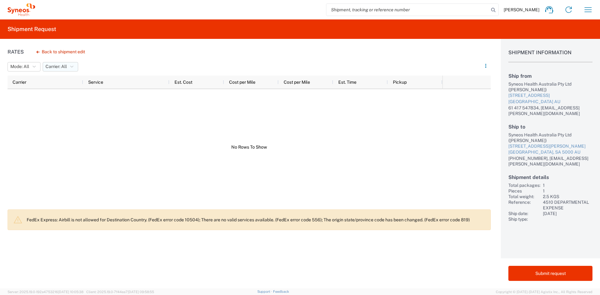
click at [60, 69] on span "Carrier: All" at bounding box center [55, 67] width 21 height 6
click at [155, 51] on div "Rates Back to shipment edit Mode: All All Carrier: All All Carrier Service Est.…" at bounding box center [245, 164] width 490 height 250
click at [55, 51] on button "Back to shipment edit" at bounding box center [60, 51] width 59 height 11
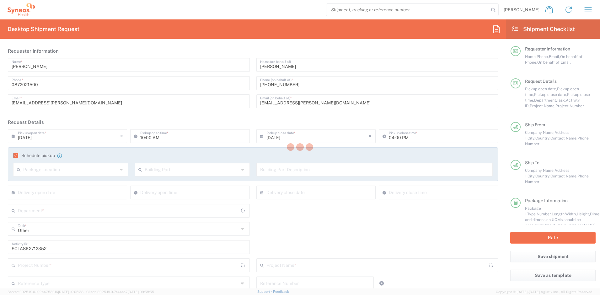
type input "South Australia"
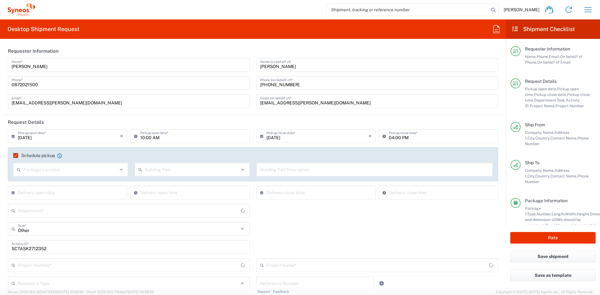
type input "Your Packaging"
type input "Victoria"
type input "4510 DEPARTMENTAL EXPENSE"
type input "4510"
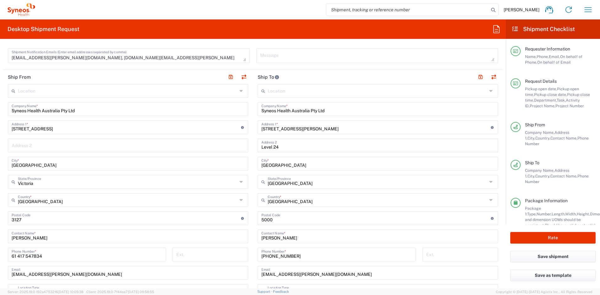
scroll to position [222, 0]
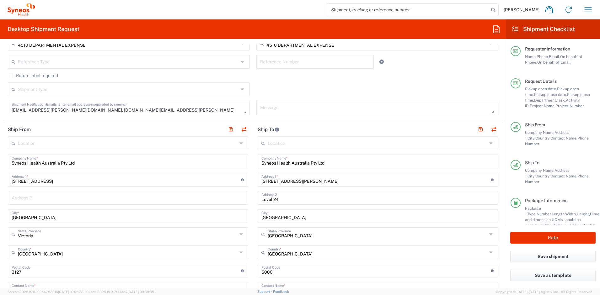
click at [489, 141] on icon at bounding box center [491, 143] width 5 height 10
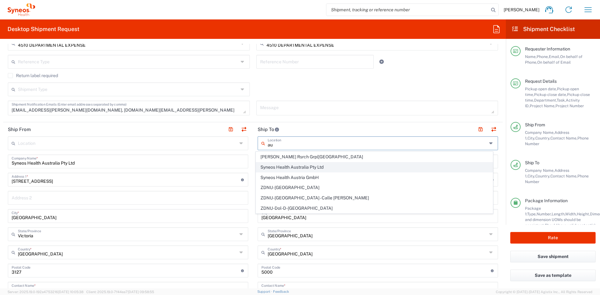
click at [321, 168] on span "Syneos Health Australia Pty Ltd" at bounding box center [374, 167] width 237 height 10
type input "Syneos Health Australia Pty Ltd"
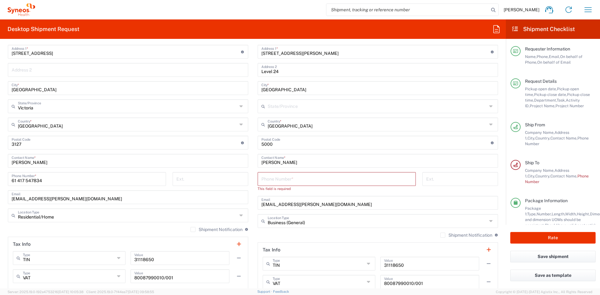
scroll to position [352, 0]
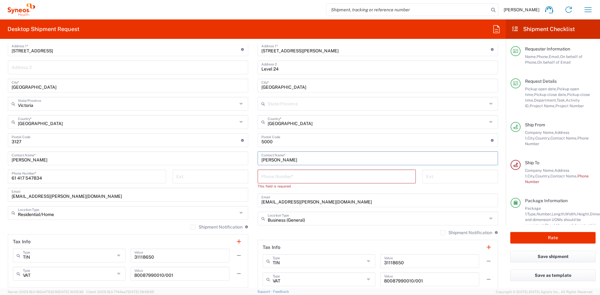
click at [326, 161] on input "Chiran Rayamajhi" at bounding box center [377, 157] width 233 height 11
type input "Chiran Rayamajhi"
click at [319, 175] on input "tel" at bounding box center [336, 176] width 151 height 11
click at [322, 160] on input "Chiran Rayamajhi" at bounding box center [377, 157] width 233 height 11
click at [281, 178] on input "tel" at bounding box center [336, 176] width 151 height 11
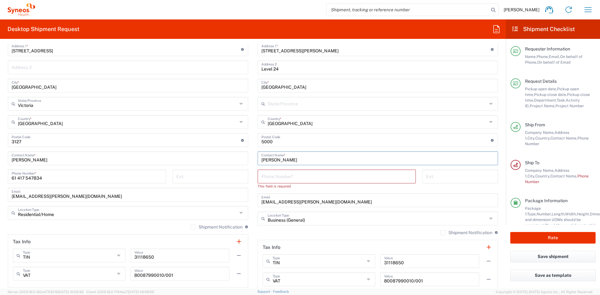
click at [281, 178] on input "tel" at bounding box center [336, 176] width 151 height 11
click at [284, 177] on input "tel" at bounding box center [336, 176] width 151 height 11
paste input "+61872021500"
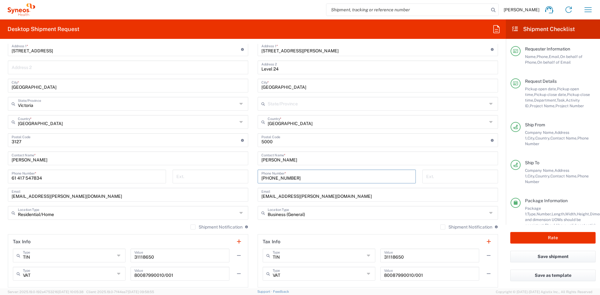
type input "+61872021500"
click at [338, 147] on div "Postal Code Postal Code for Australia should have the following format: 4 digits" at bounding box center [377, 140] width 240 height 14
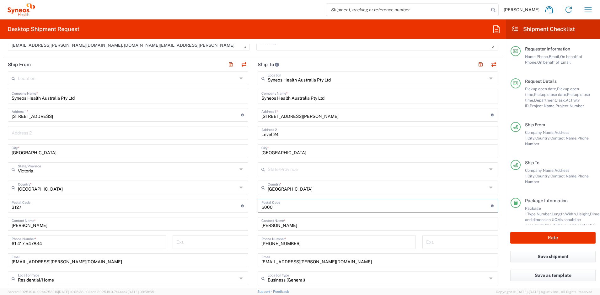
scroll to position [283, 0]
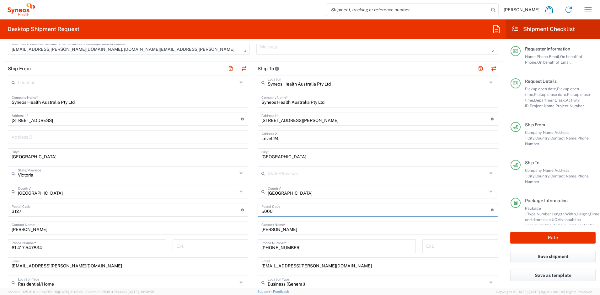
click at [240, 81] on icon at bounding box center [241, 82] width 5 height 10
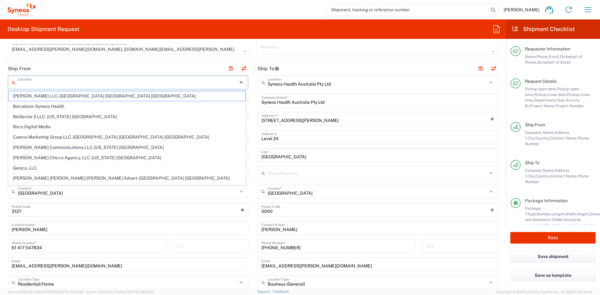
click at [239, 81] on icon at bounding box center [241, 82] width 5 height 10
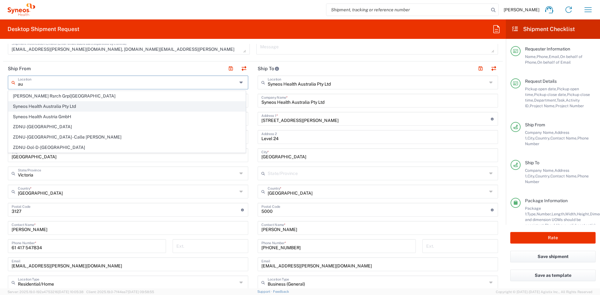
click at [91, 105] on span "Syneos Health Australia Pty Ltd" at bounding box center [126, 107] width 237 height 10
type input "Syneos Health Australia Pty Ltd"
type input "91 King William Street"
type input "Level 24"
type input "Adelaide"
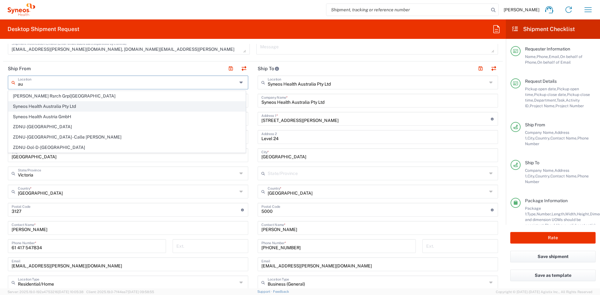
type input "5000"
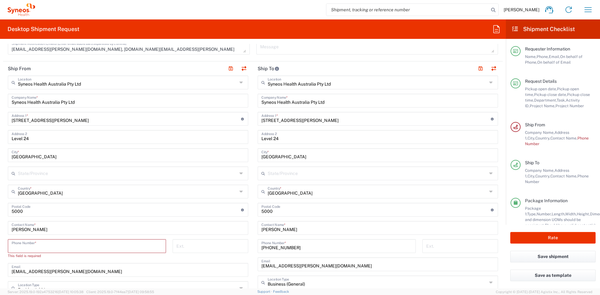
click at [97, 243] on input "tel" at bounding box center [87, 245] width 151 height 11
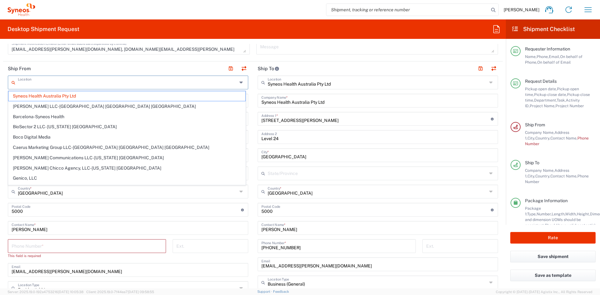
click at [389, 121] on input "91 King William Street" at bounding box center [375, 118] width 229 height 11
type input "Syneos Health Australia Pty Ltd"
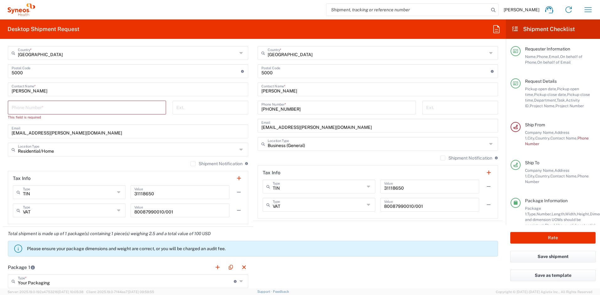
scroll to position [0, 0]
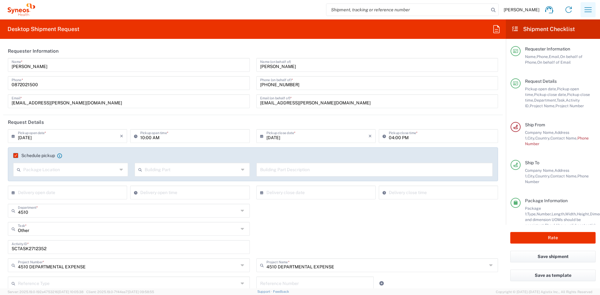
click at [582, 9] on button "button" at bounding box center [587, 9] width 15 height 15
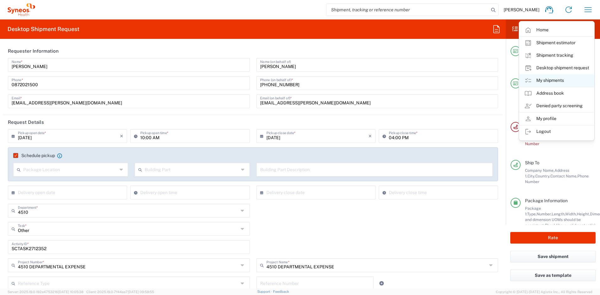
click at [550, 78] on link "My shipments" at bounding box center [556, 80] width 75 height 13
